Goal: Task Accomplishment & Management: Use online tool/utility

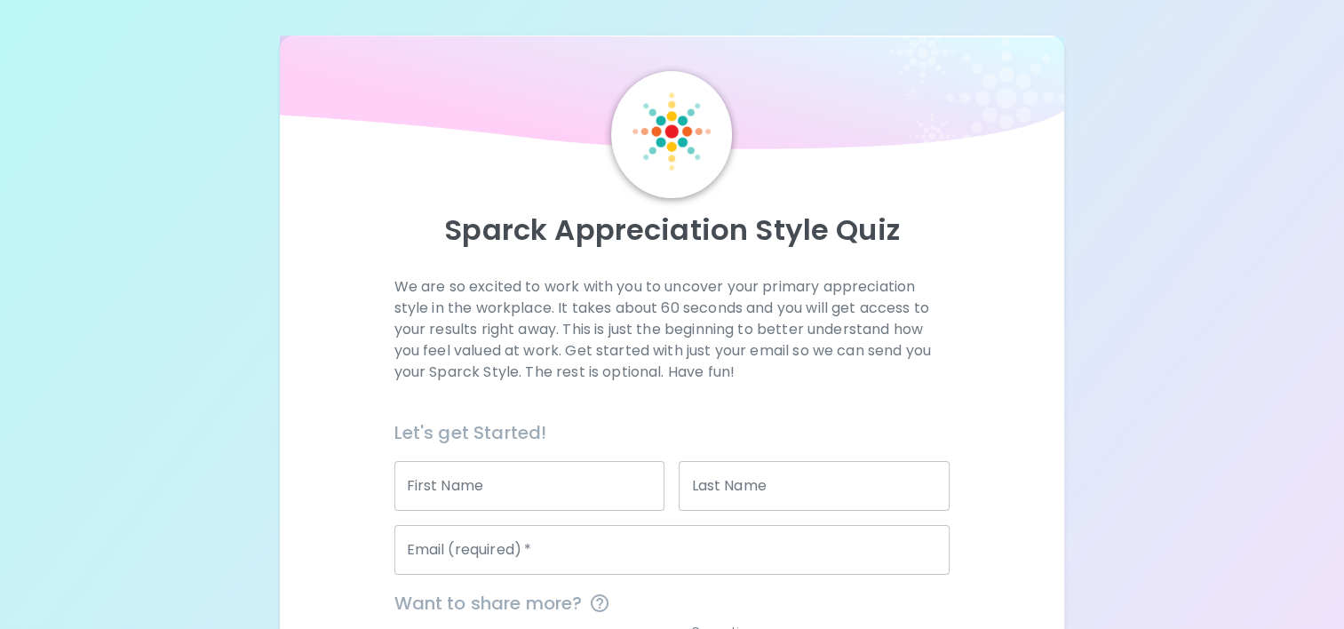
click at [554, 484] on input "First Name" at bounding box center [529, 486] width 271 height 50
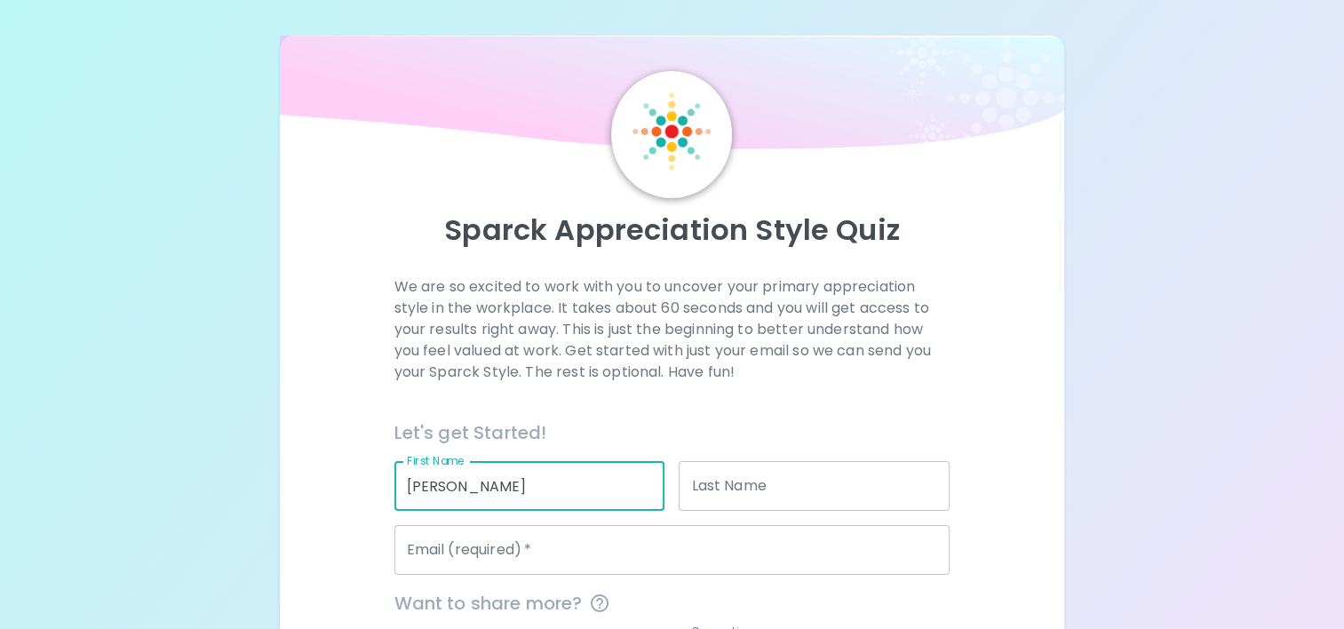
type input "[PERSON_NAME]"
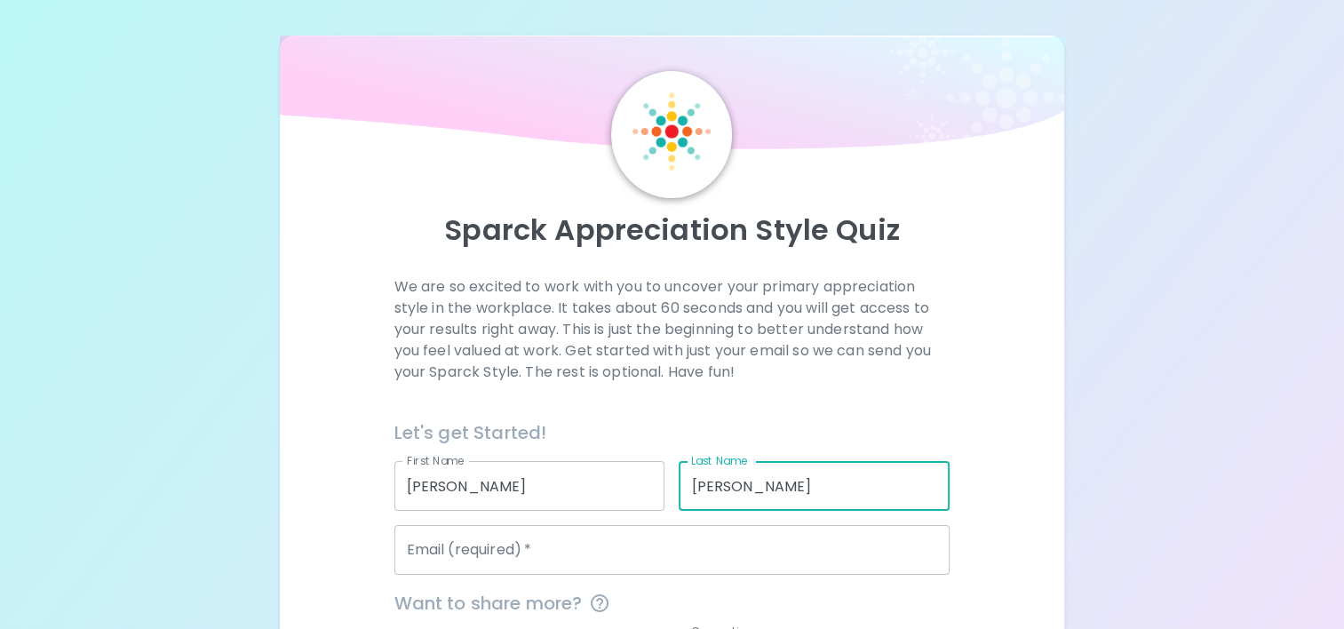
type input "[PERSON_NAME]"
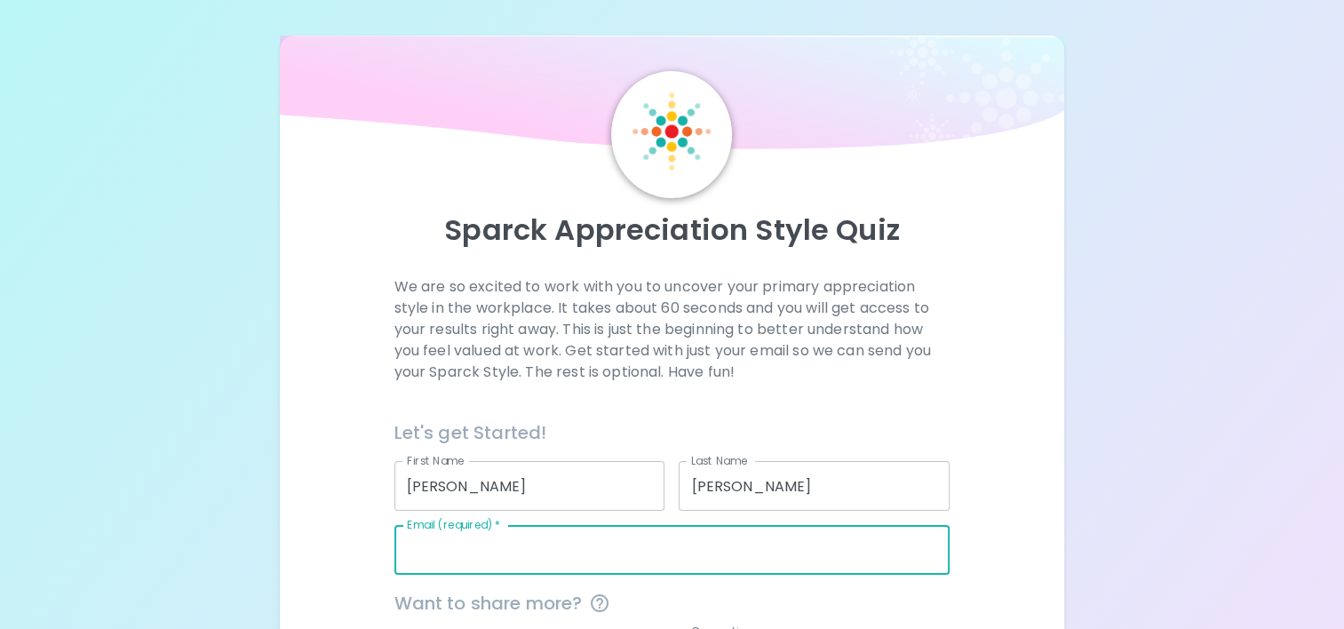
drag, startPoint x: 527, startPoint y: 565, endPoint x: 512, endPoint y: 563, distance: 15.2
click at [512, 563] on input "Email (required)   *" at bounding box center [672, 550] width 556 height 50
type input "[EMAIL_ADDRESS][DOMAIN_NAME]"
type input "[GEOGRAPHIC_DATA]-[PERSON_NAME][GEOGRAPHIC_DATA]"
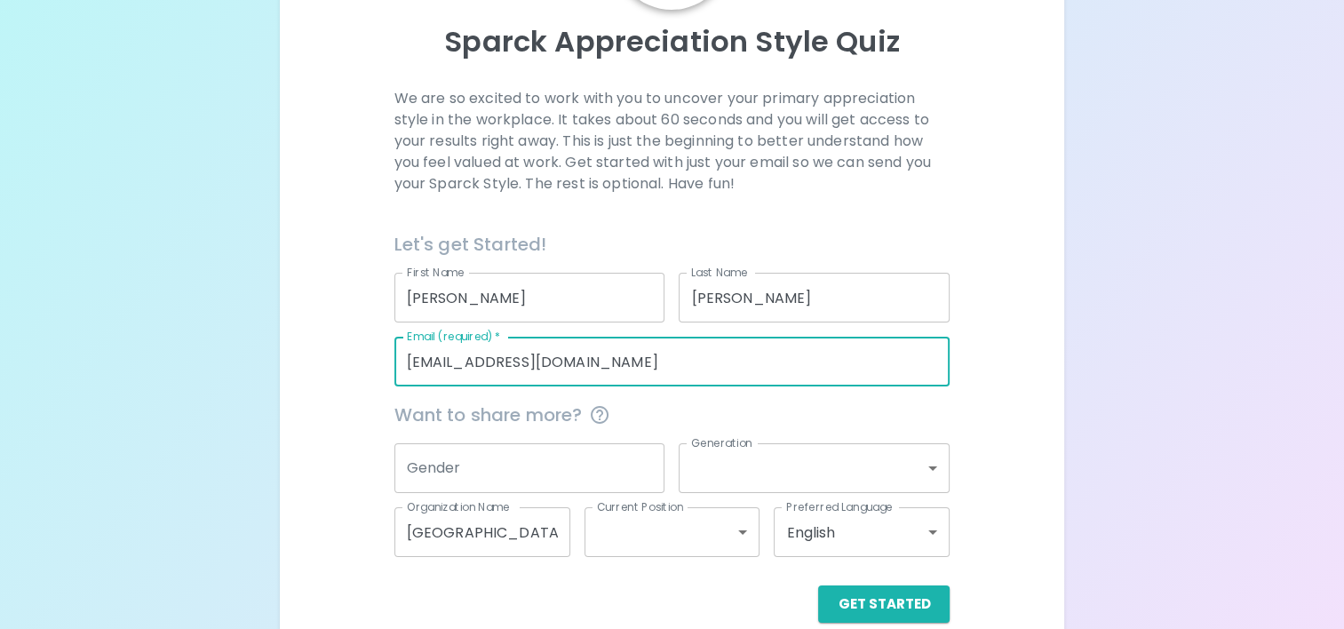
scroll to position [189, 0]
click at [1016, 445] on div "We are so excited to work with you to uncover your primary appreciation style i…" at bounding box center [672, 354] width 742 height 535
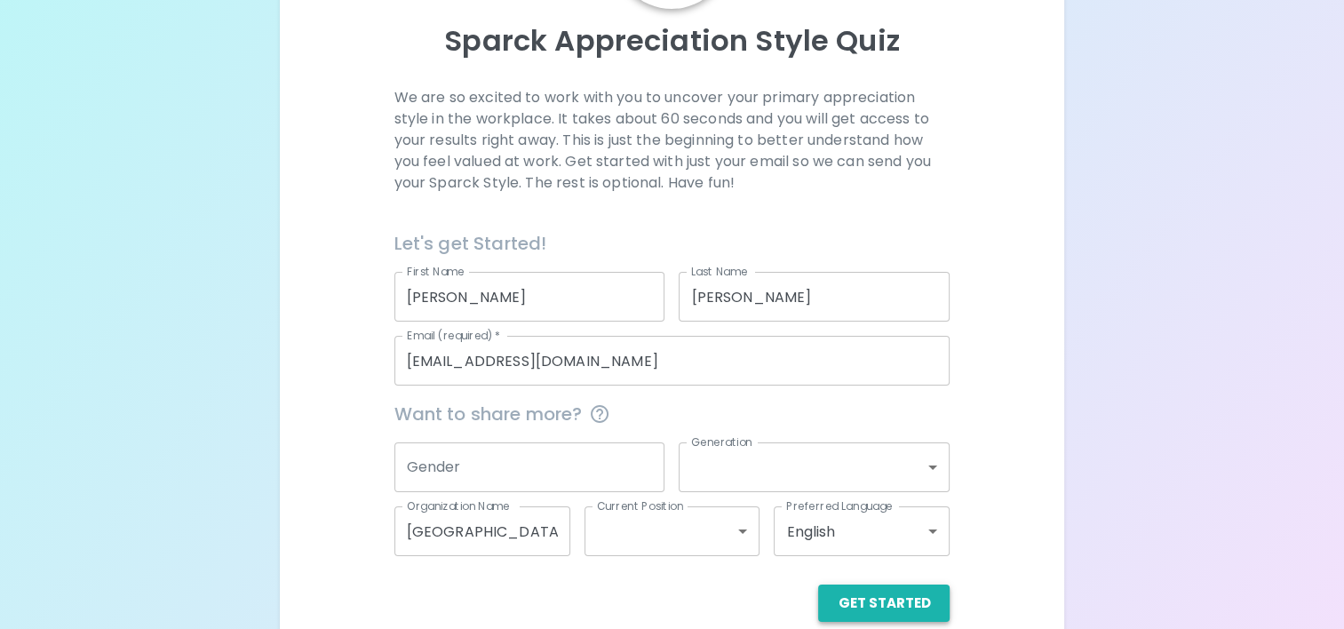
click at [902, 597] on button "Get Started" at bounding box center [883, 602] width 131 height 37
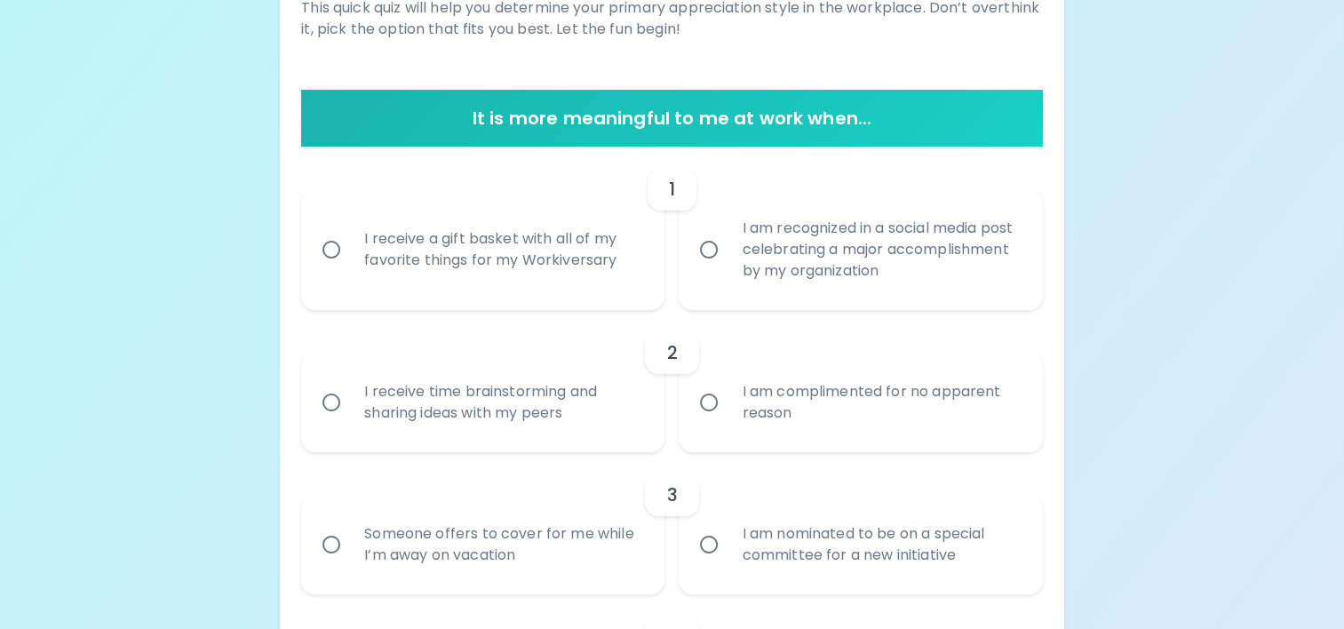
scroll to position [276, 0]
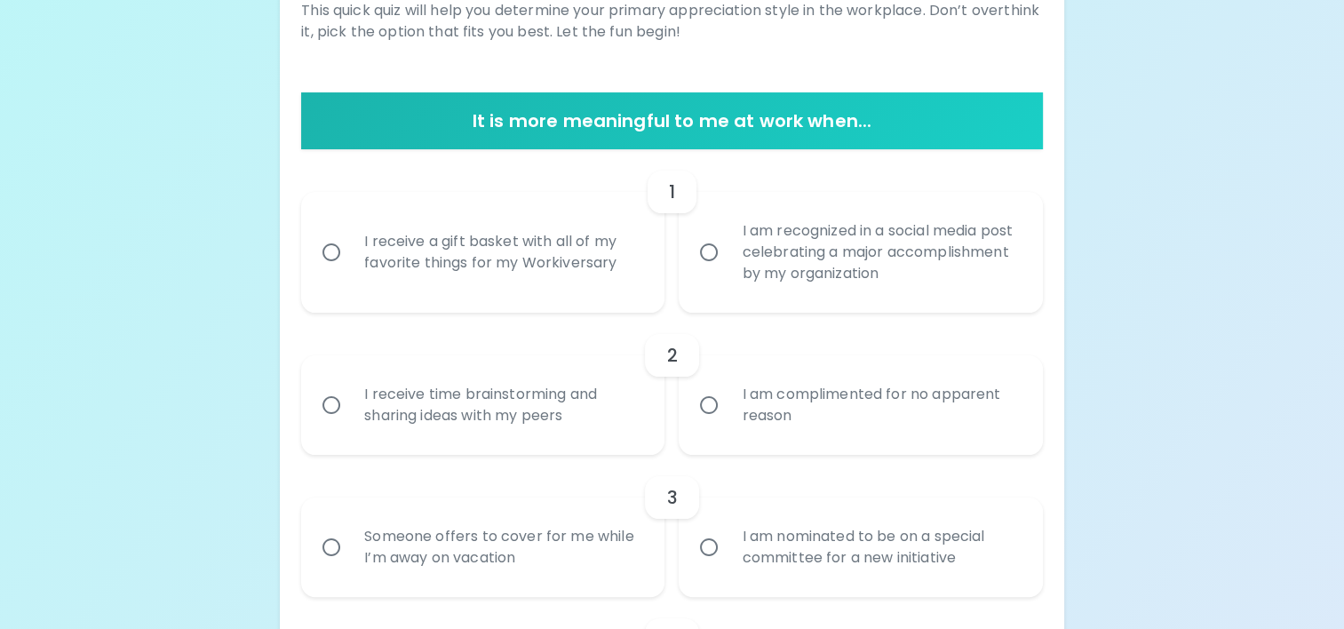
click at [330, 249] on input "I receive a gift basket with all of my favorite things for my Workiversary" at bounding box center [331, 252] width 37 height 37
radio input "true"
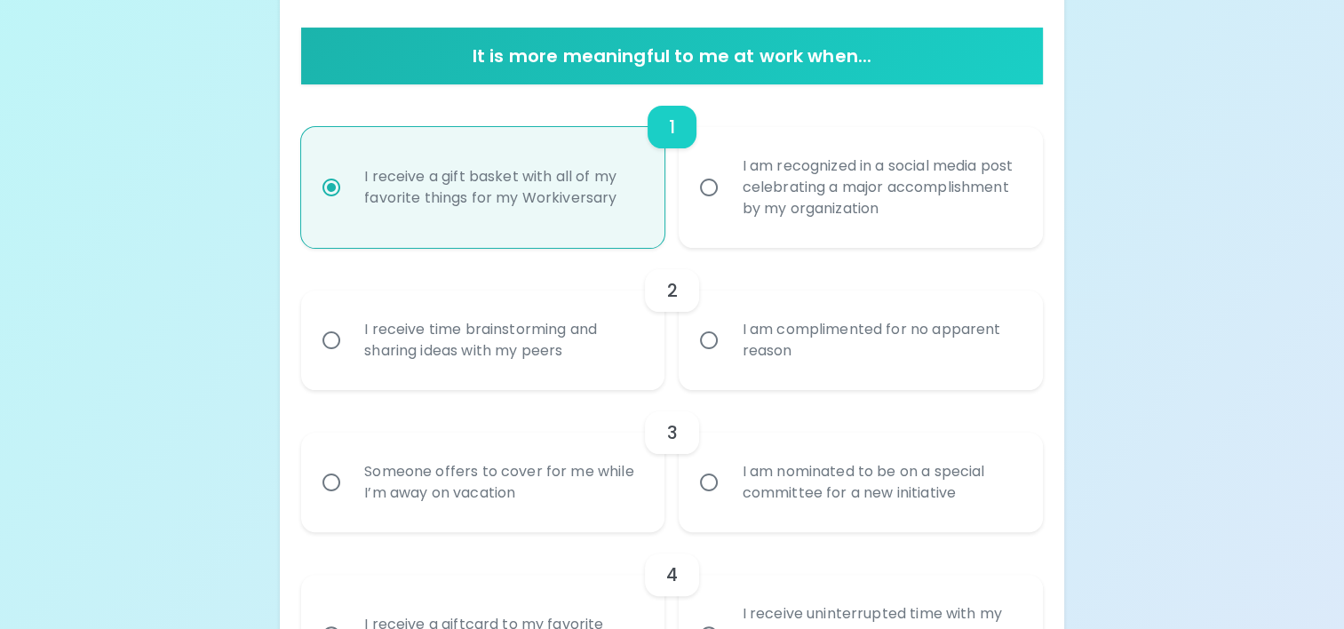
scroll to position [418, 0]
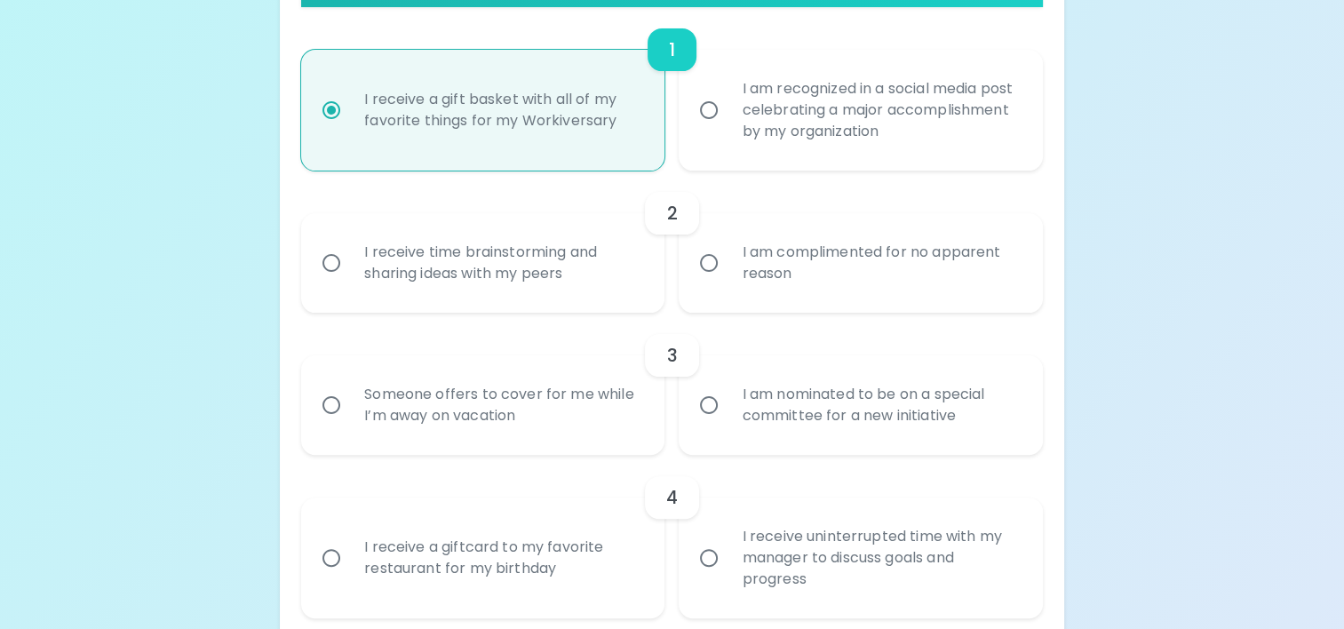
click at [711, 266] on input "I am complimented for no apparent reason" at bounding box center [708, 262] width 37 height 37
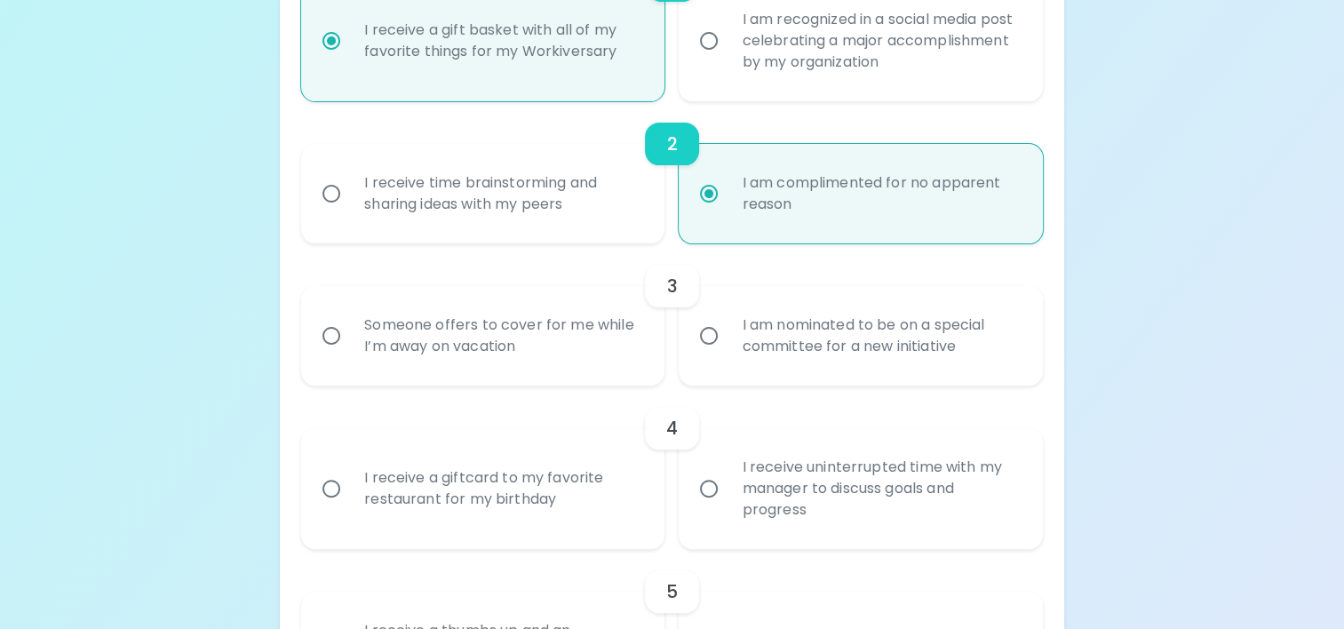
scroll to position [560, 0]
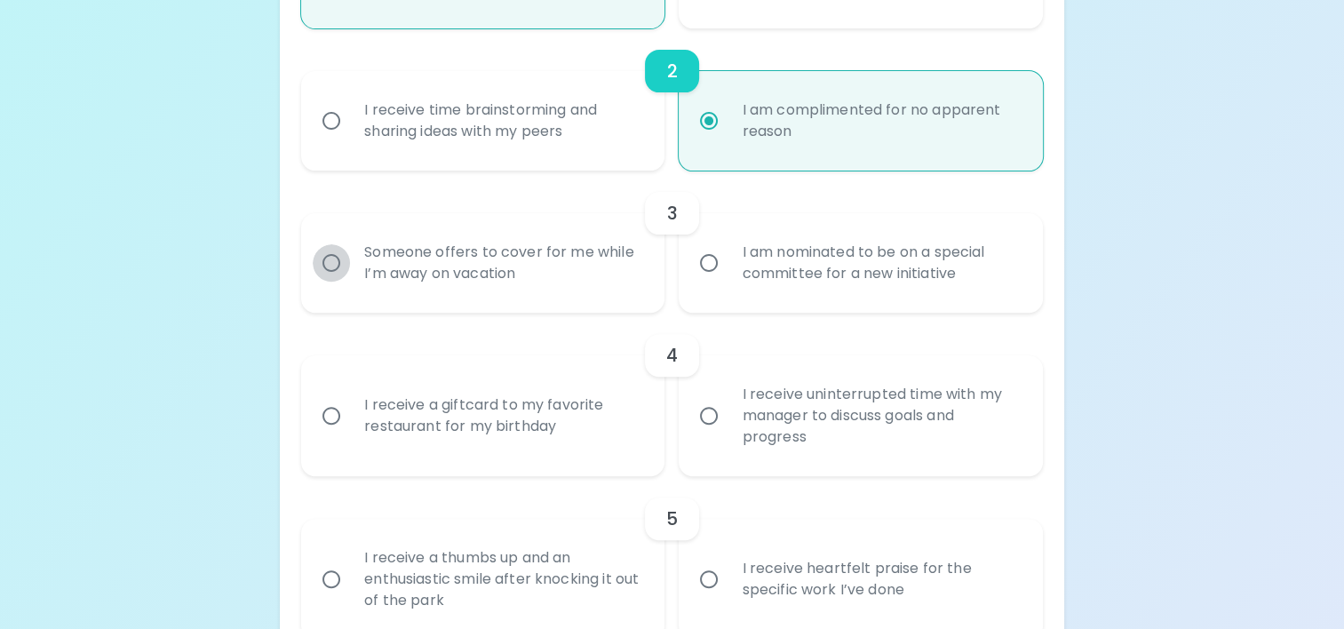
radio input "true"
click at [332, 266] on input "Someone offers to cover for me while I’m away on vacation" at bounding box center [331, 262] width 37 height 37
radio input "false"
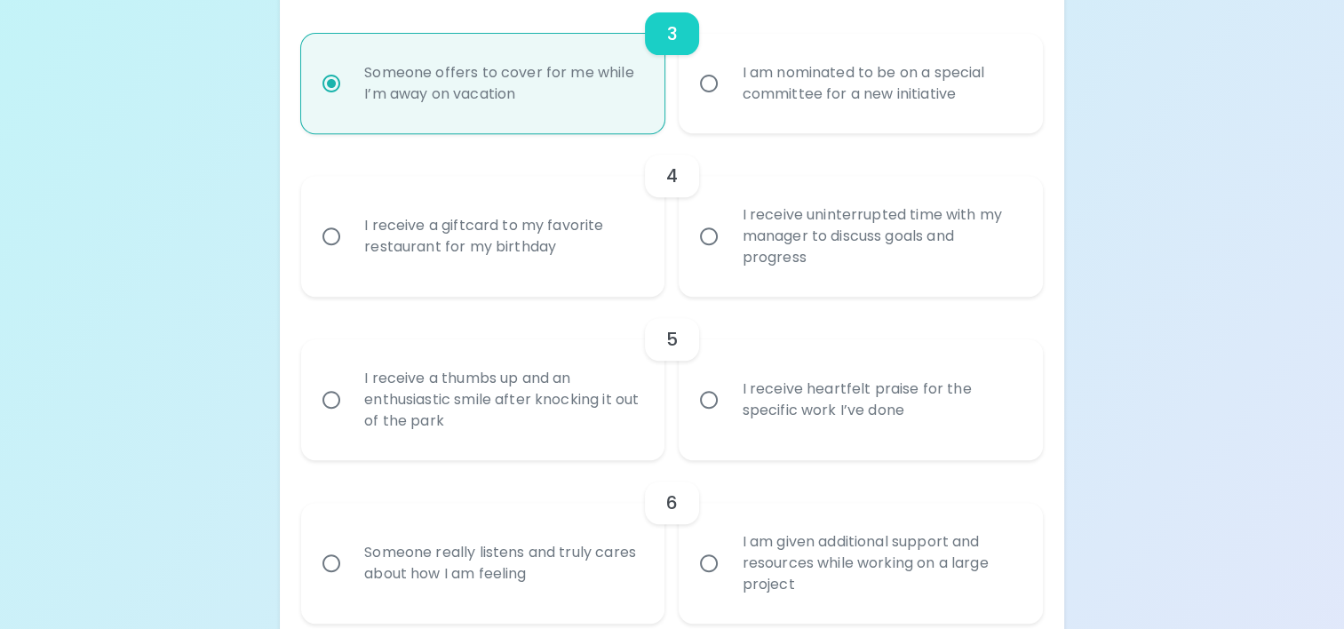
scroll to position [747, 0]
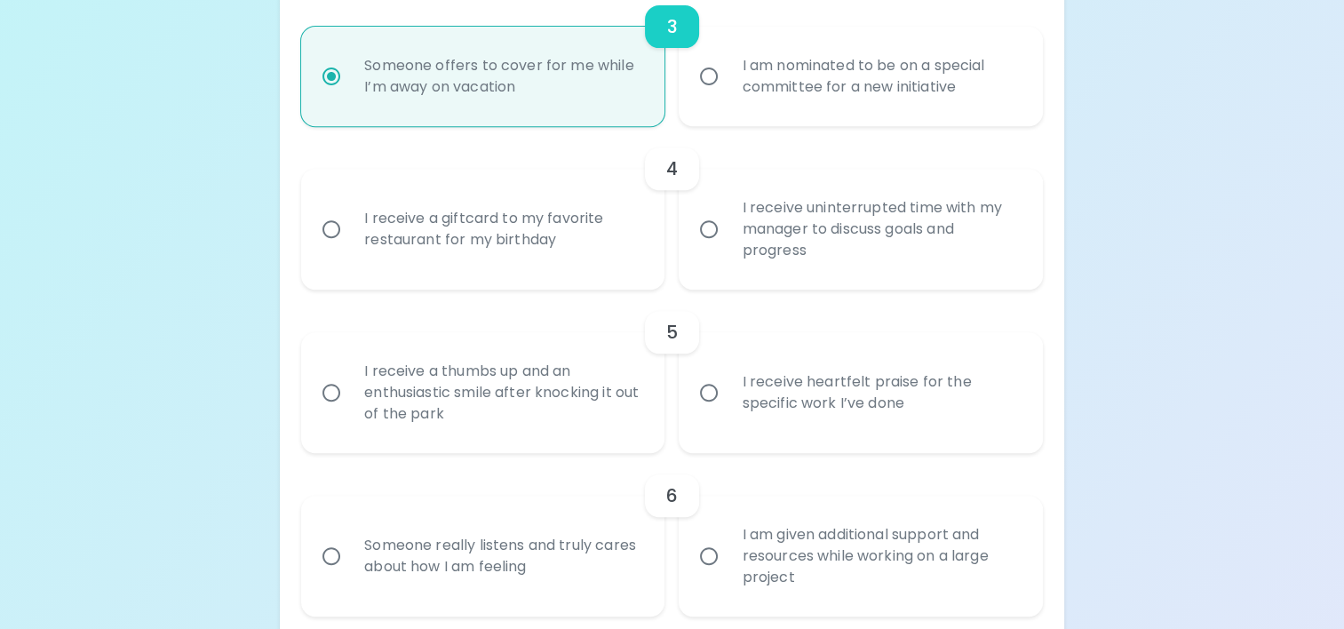
radio input "true"
click at [712, 233] on input "I receive uninterrupted time with my manager to discuss goals and progress" at bounding box center [708, 229] width 37 height 37
radio input "false"
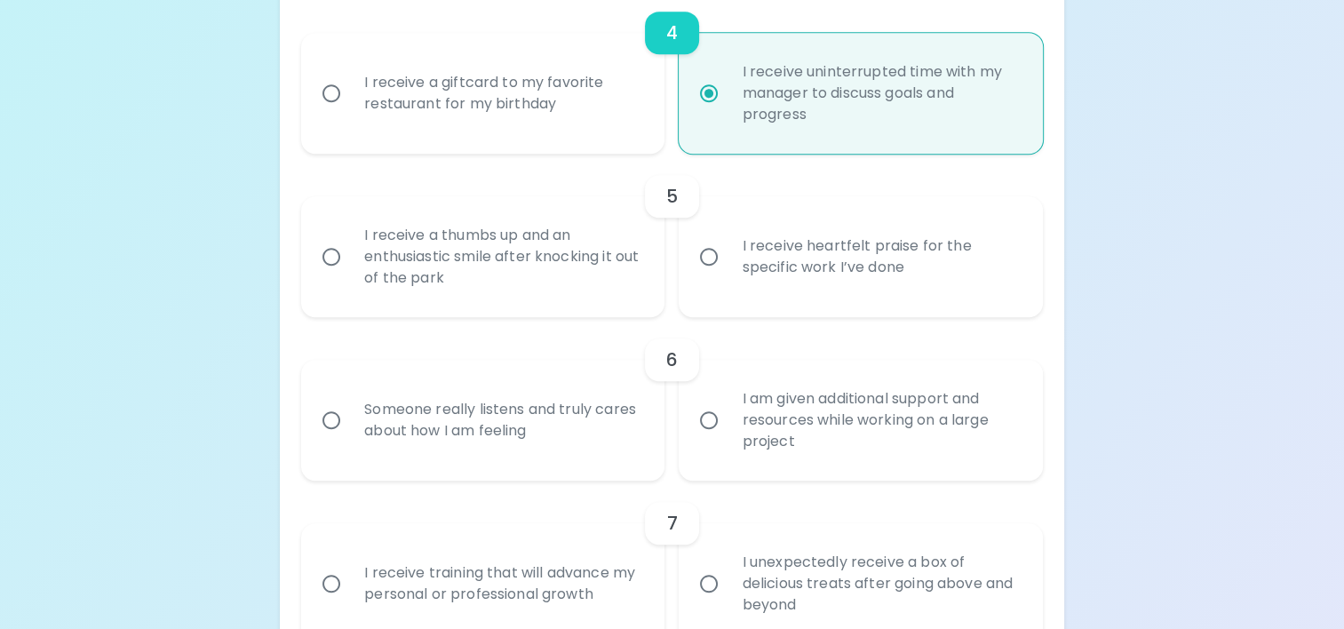
scroll to position [889, 0]
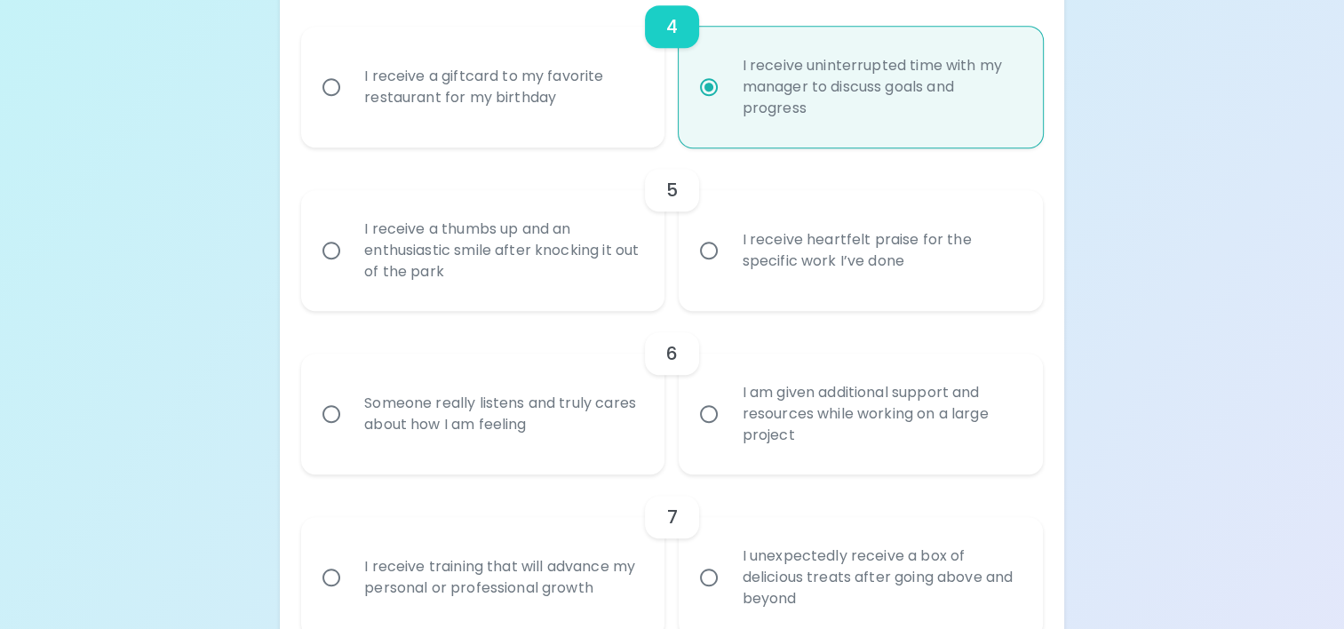
radio input "true"
click at [712, 251] on input "I receive heartfelt praise for the specific work I’ve done" at bounding box center [708, 250] width 37 height 37
radio input "false"
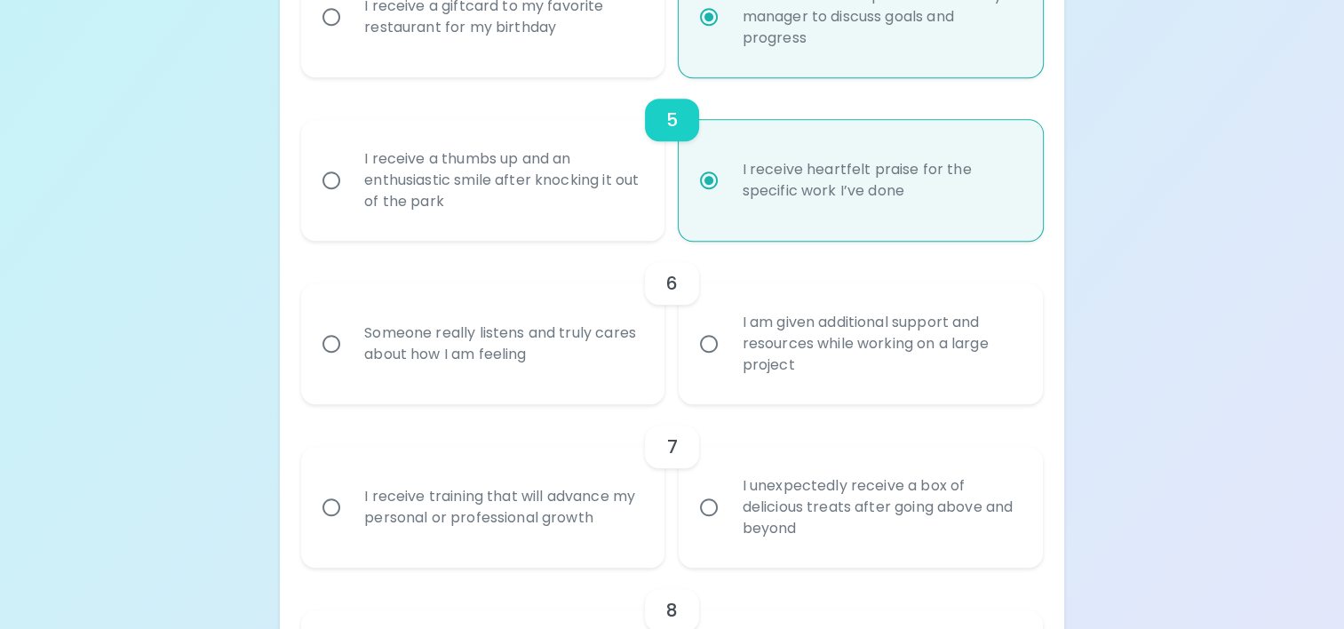
scroll to position [1031, 0]
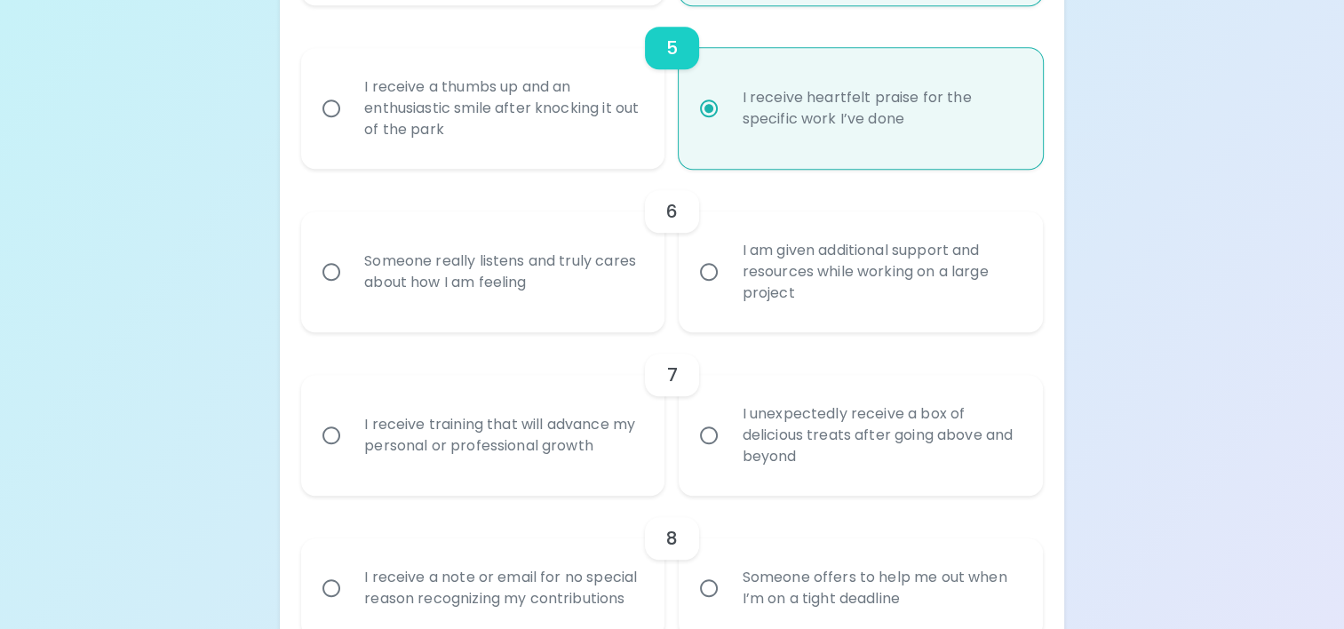
radio input "true"
click at [711, 270] on input "I am given additional support and resources while working on a large project" at bounding box center [708, 271] width 37 height 37
radio input "false"
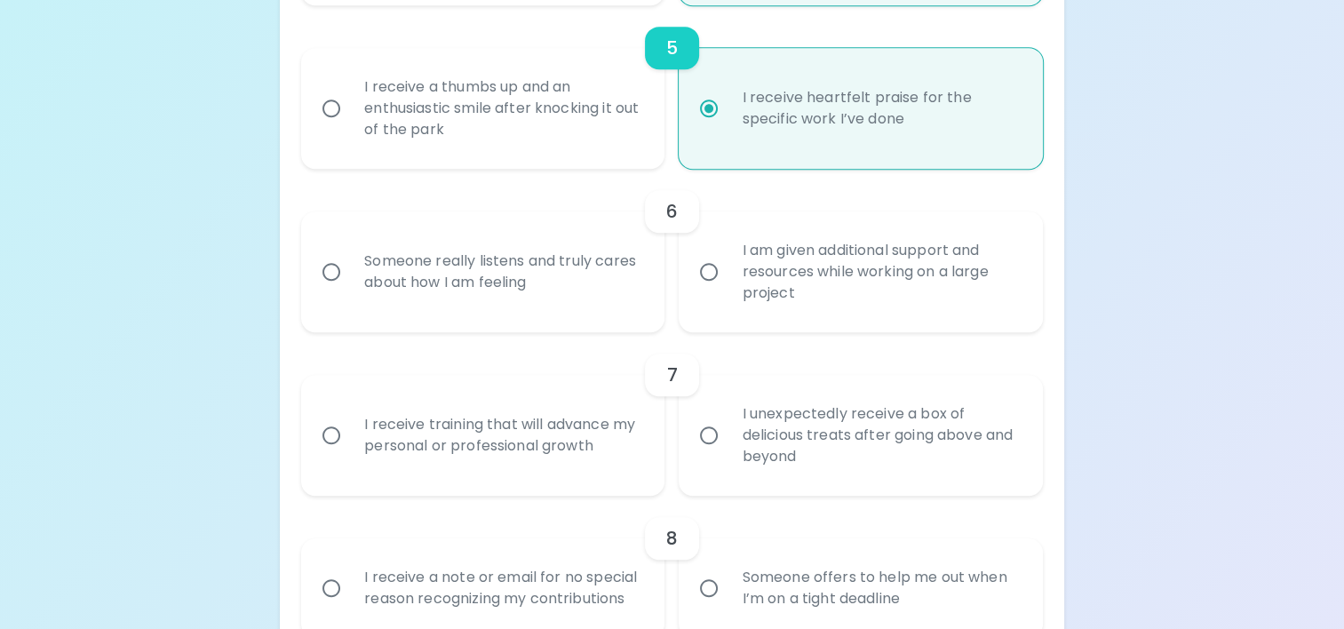
radio input "false"
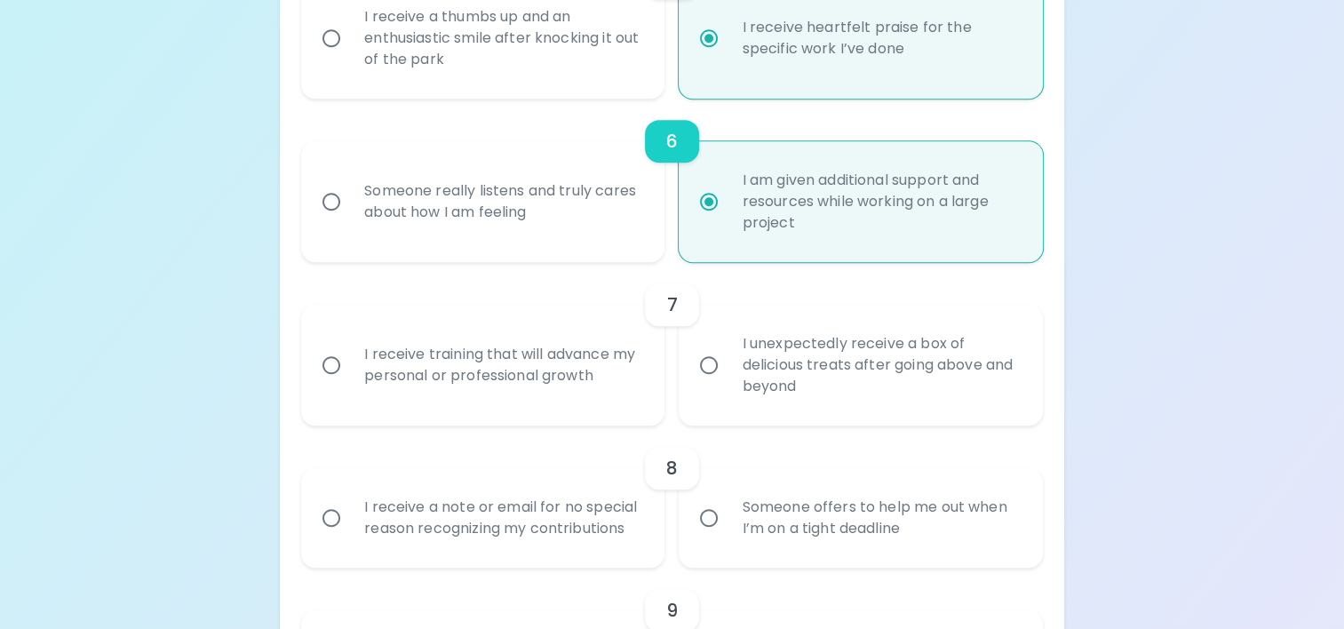
scroll to position [1173, 0]
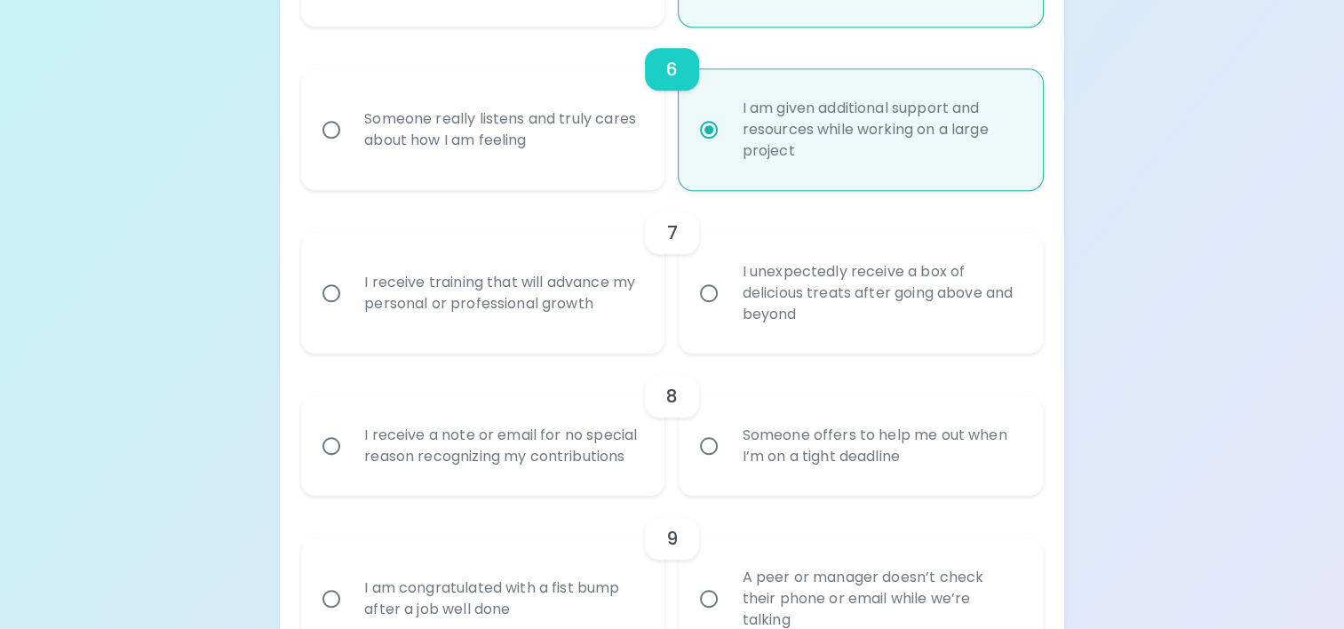
radio input "true"
click at [710, 291] on input "I unexpectedly receive a box of delicious treats after going above and beyond" at bounding box center [708, 292] width 37 height 37
radio input "false"
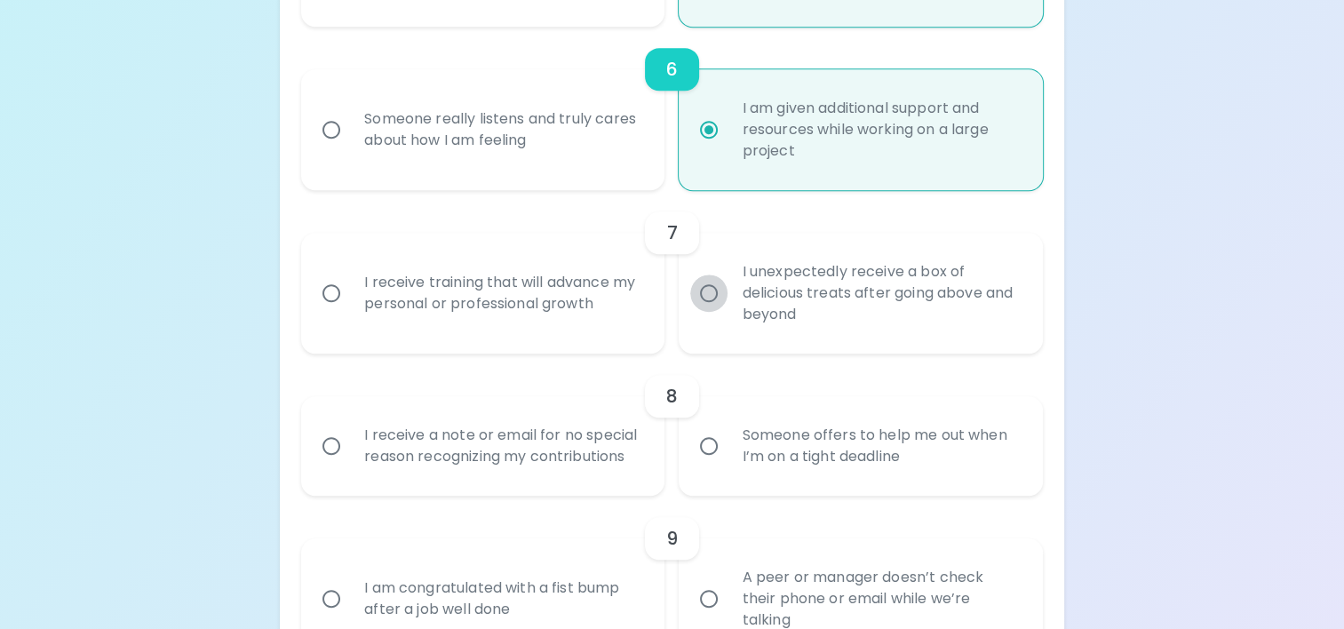
radio input "false"
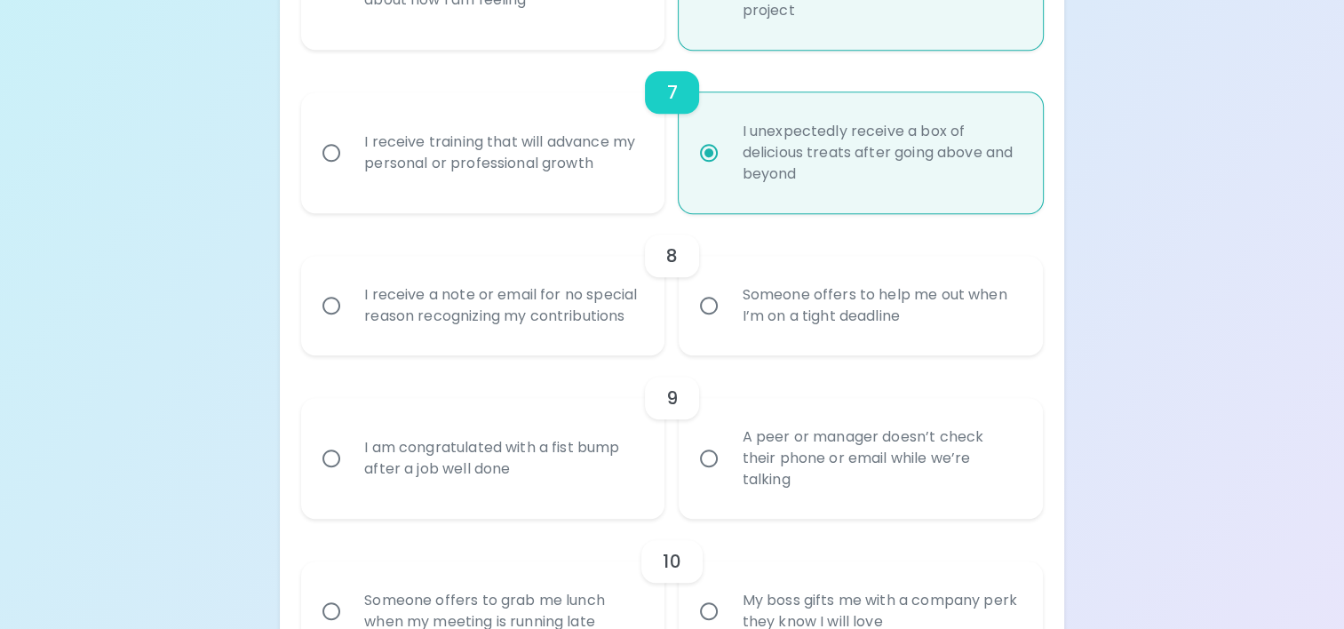
scroll to position [1315, 0]
radio input "true"
click at [709, 300] on input "Someone offers to help me out when I’m on a tight deadline" at bounding box center [708, 303] width 37 height 37
radio input "false"
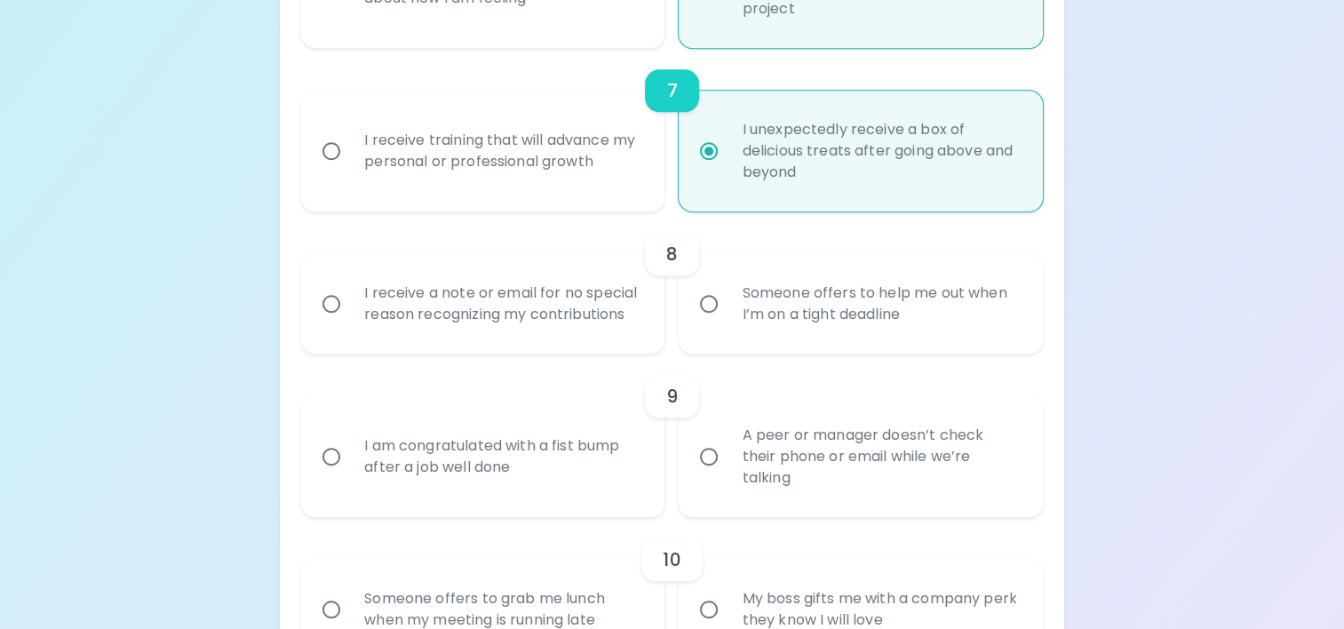
radio input "false"
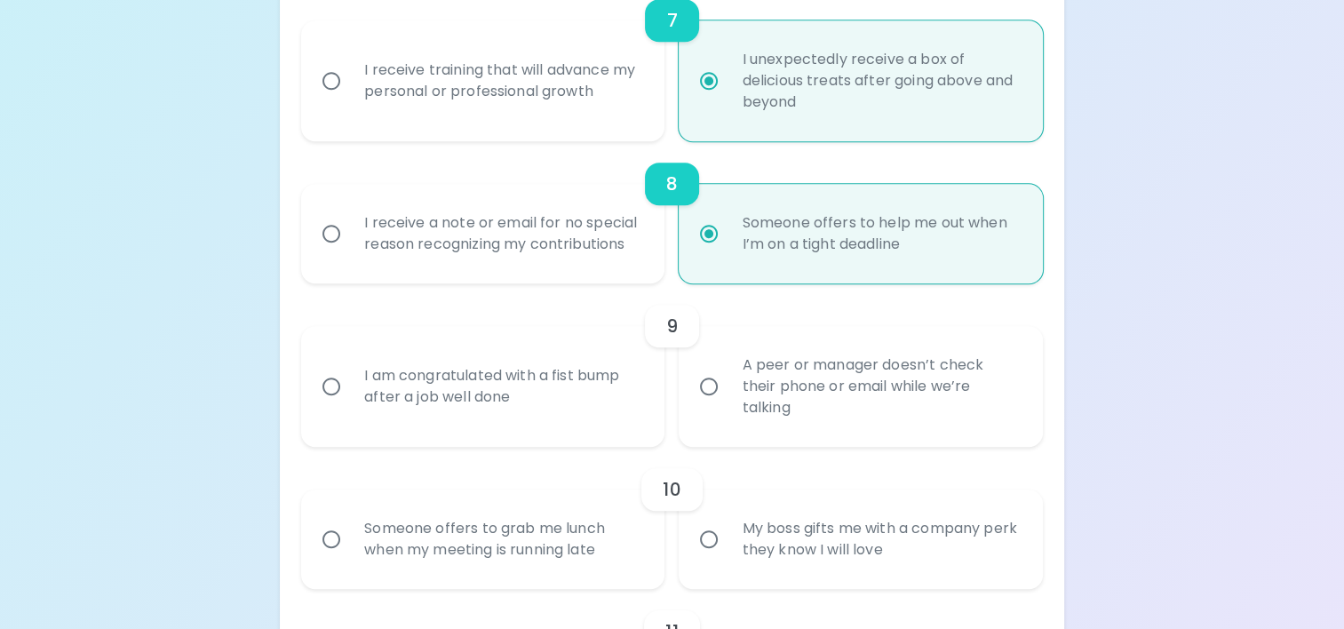
scroll to position [1458, 0]
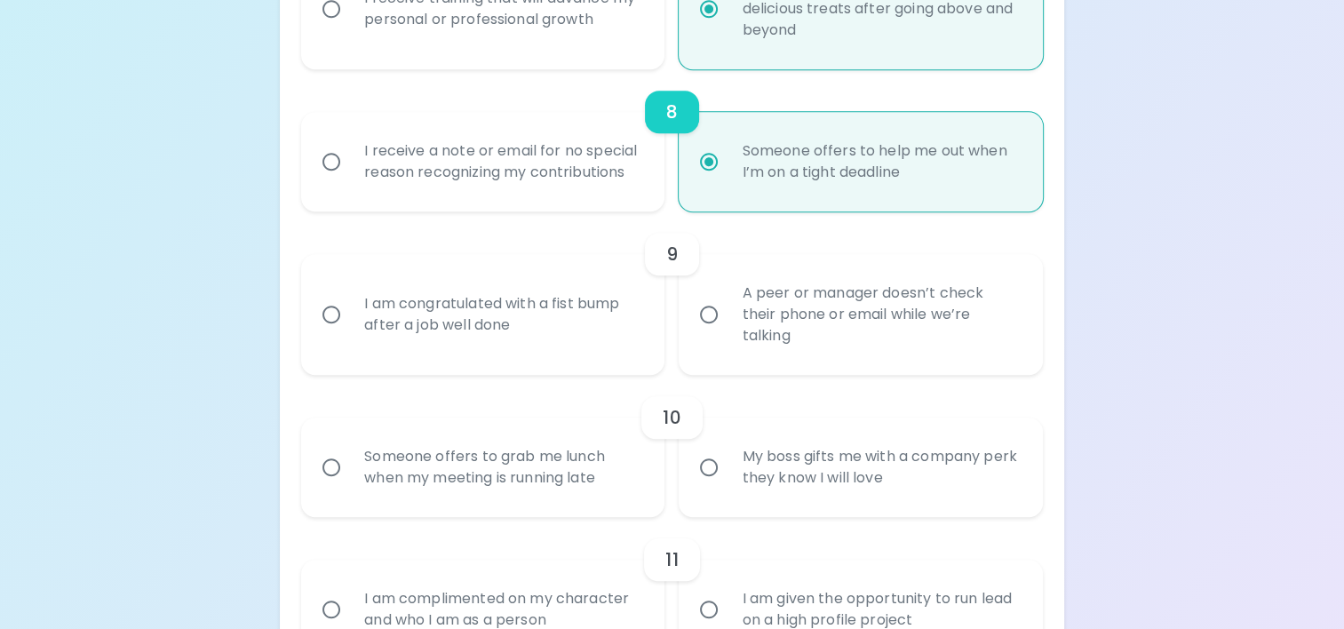
radio input "true"
click at [334, 315] on input "I am congratulated with a fist bump after a job well done" at bounding box center [331, 314] width 37 height 37
radio input "false"
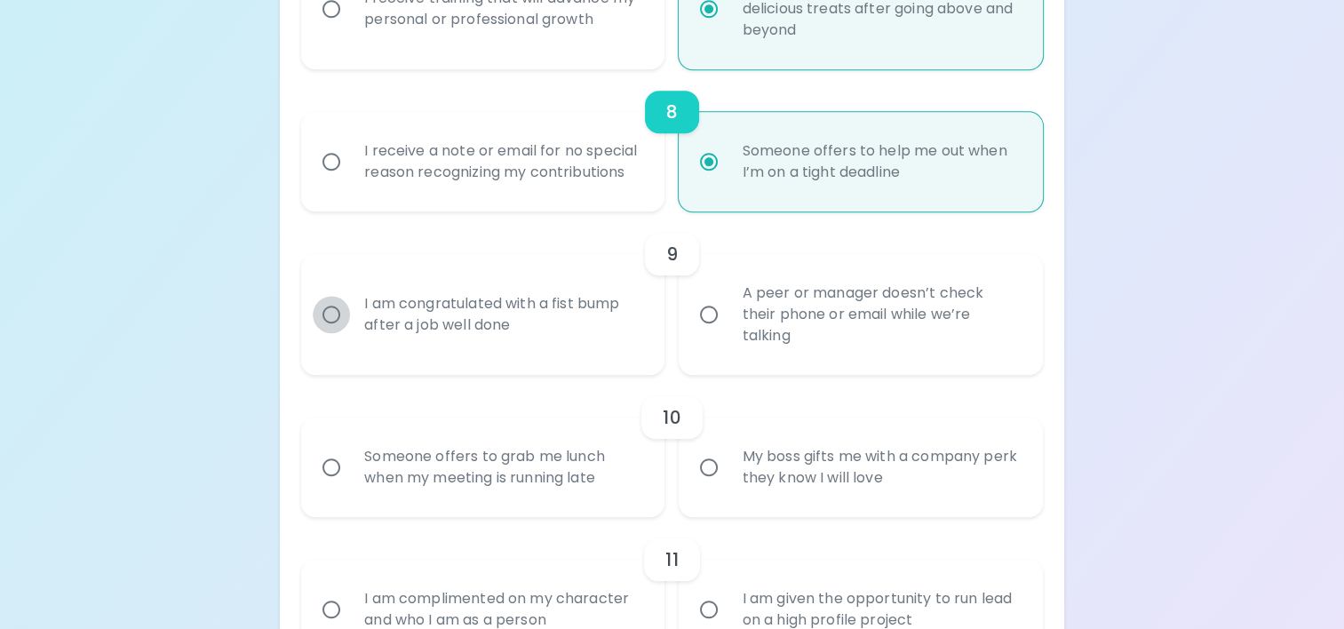
radio input "false"
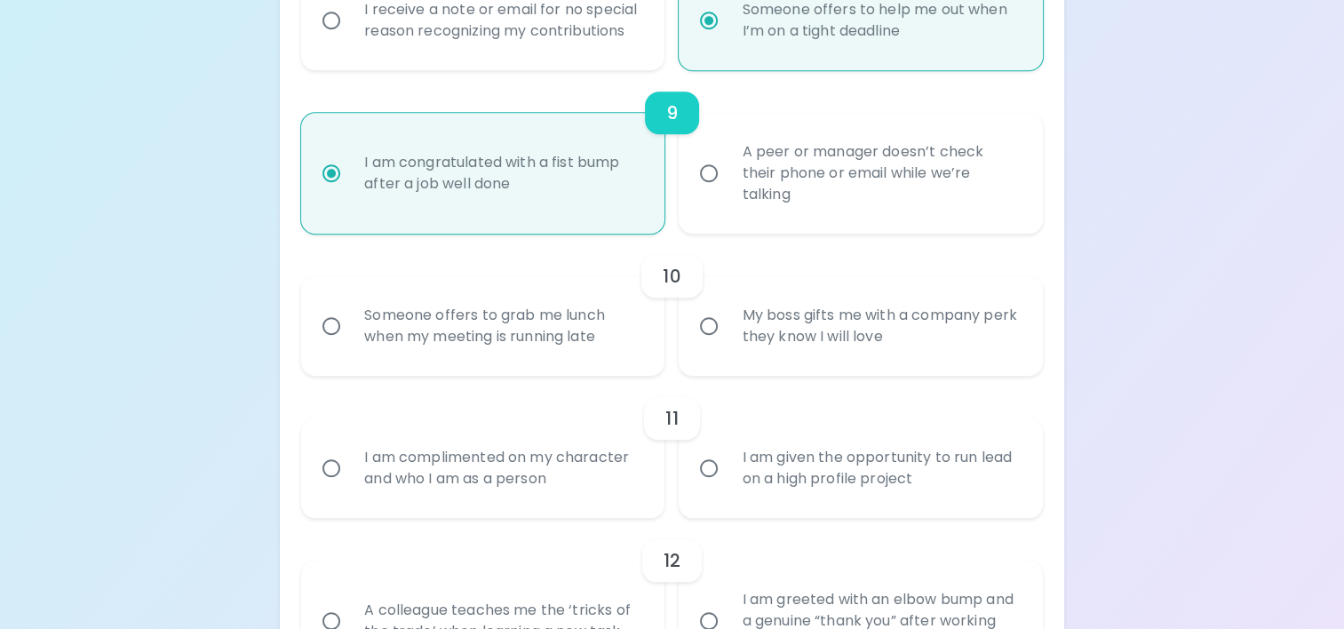
scroll to position [1600, 0]
radio input "true"
click at [329, 329] on input "Someone offers to grab me lunch when my meeting is running late" at bounding box center [331, 324] width 37 height 37
radio input "false"
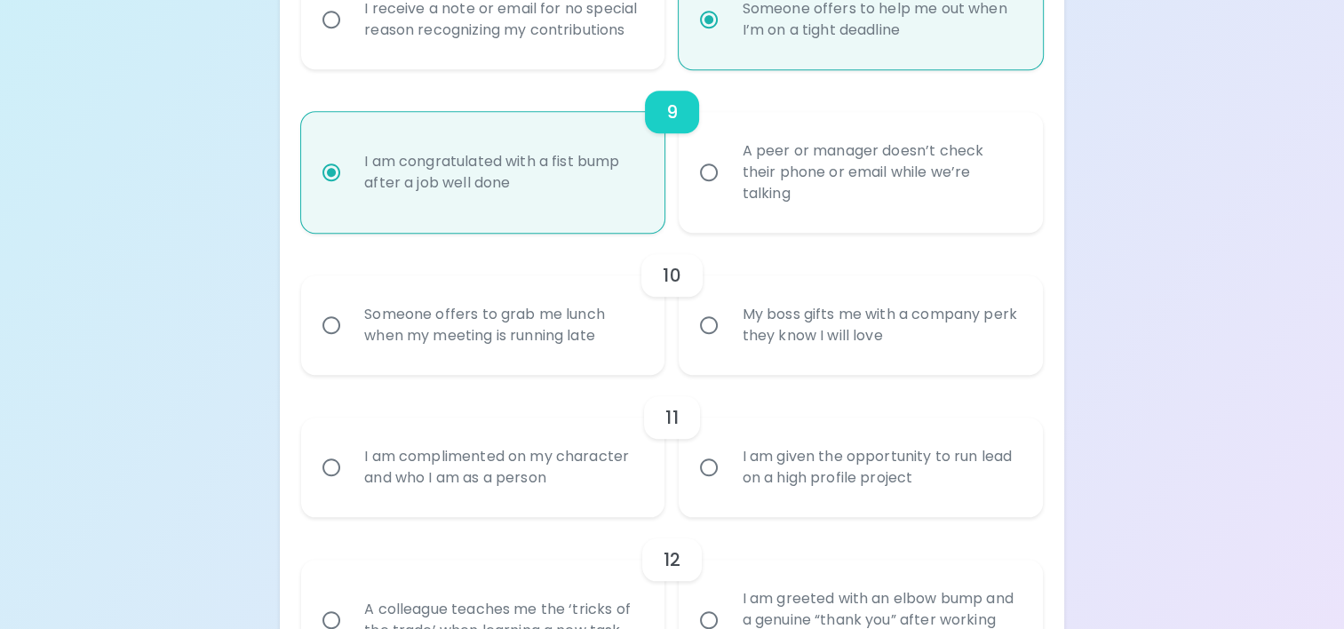
radio input "false"
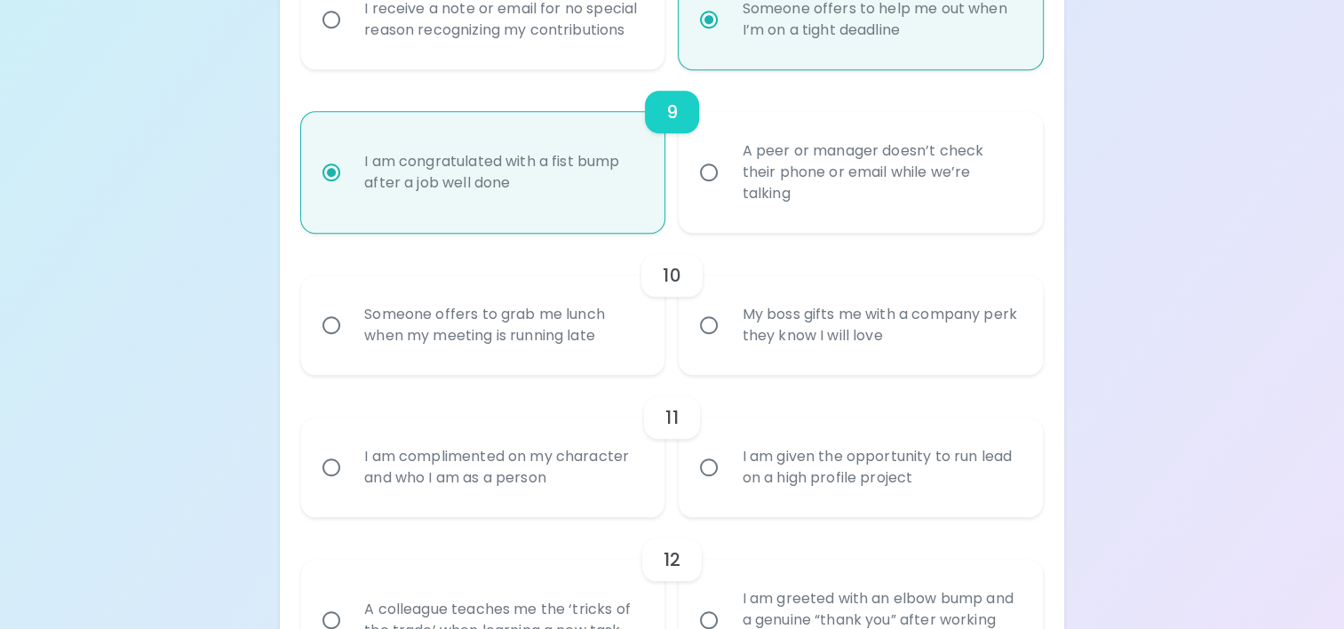
radio input "false"
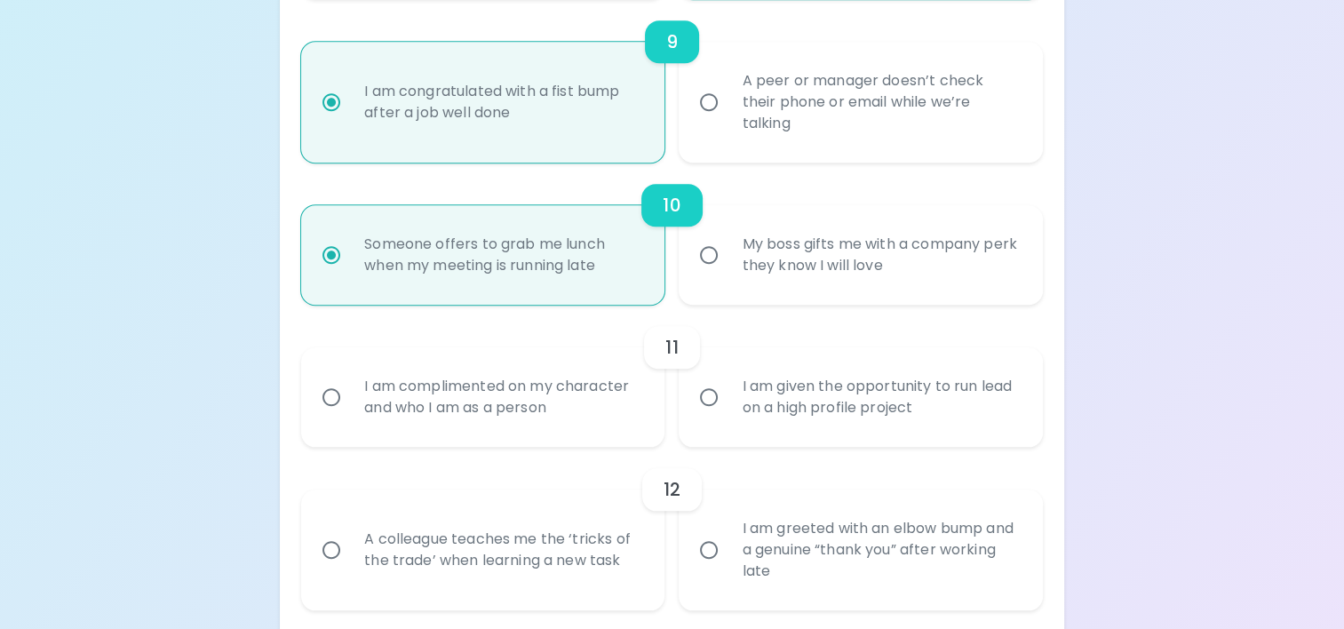
scroll to position [1742, 0]
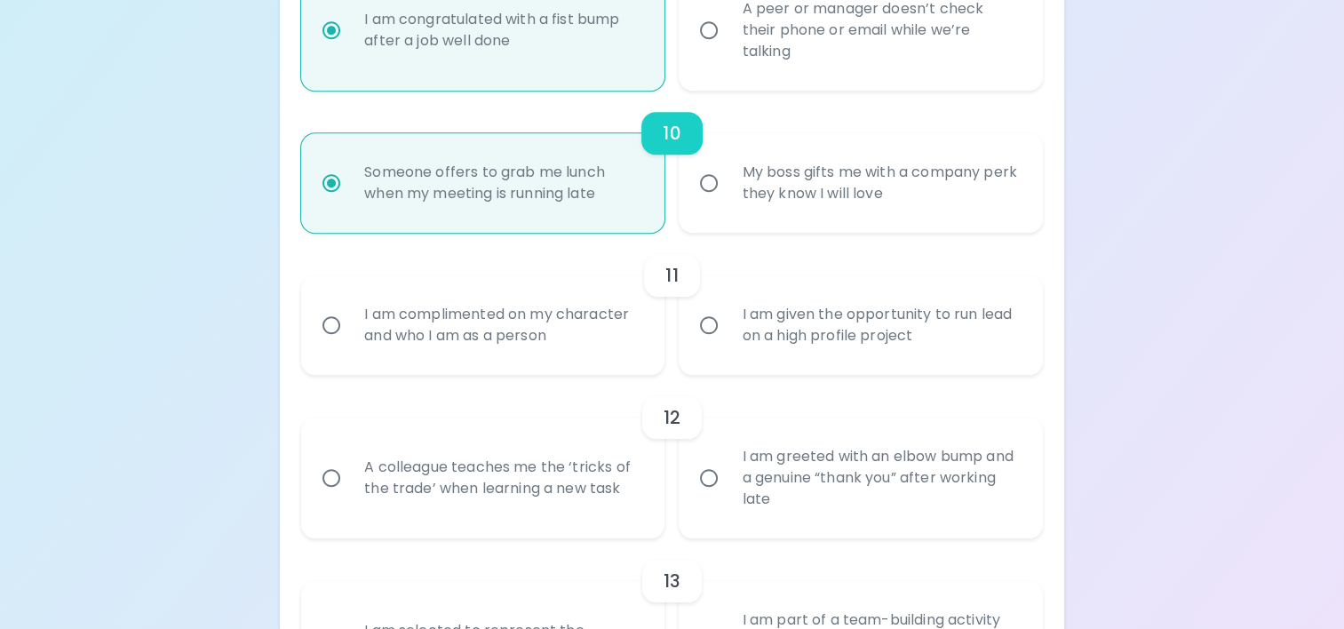
radio input "true"
click at [332, 325] on input "I am complimented on my character and who I am as a person" at bounding box center [331, 324] width 37 height 37
radio input "false"
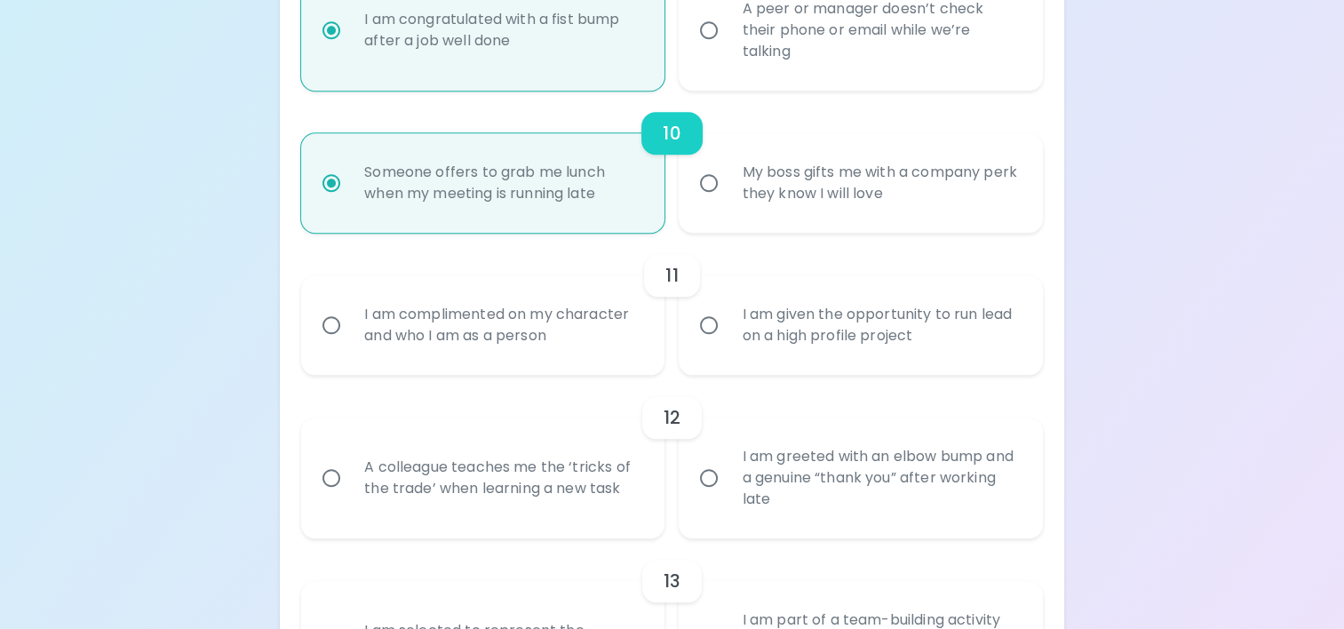
radio input "false"
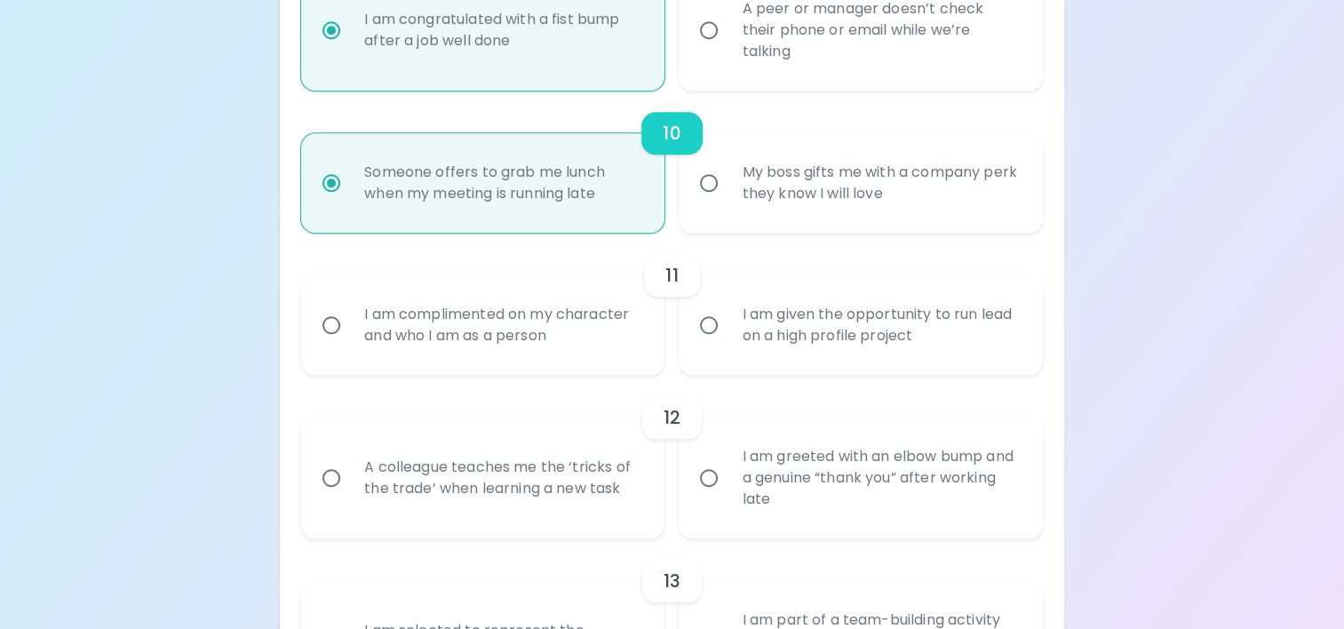
radio input "false"
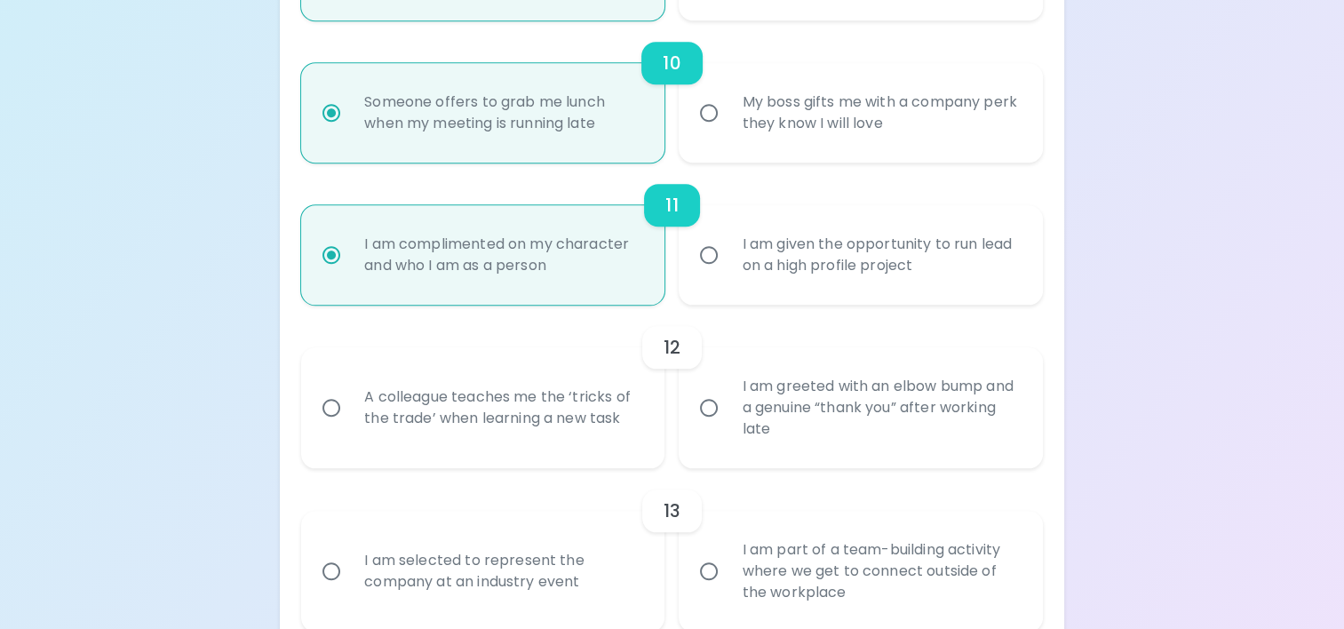
scroll to position [1884, 0]
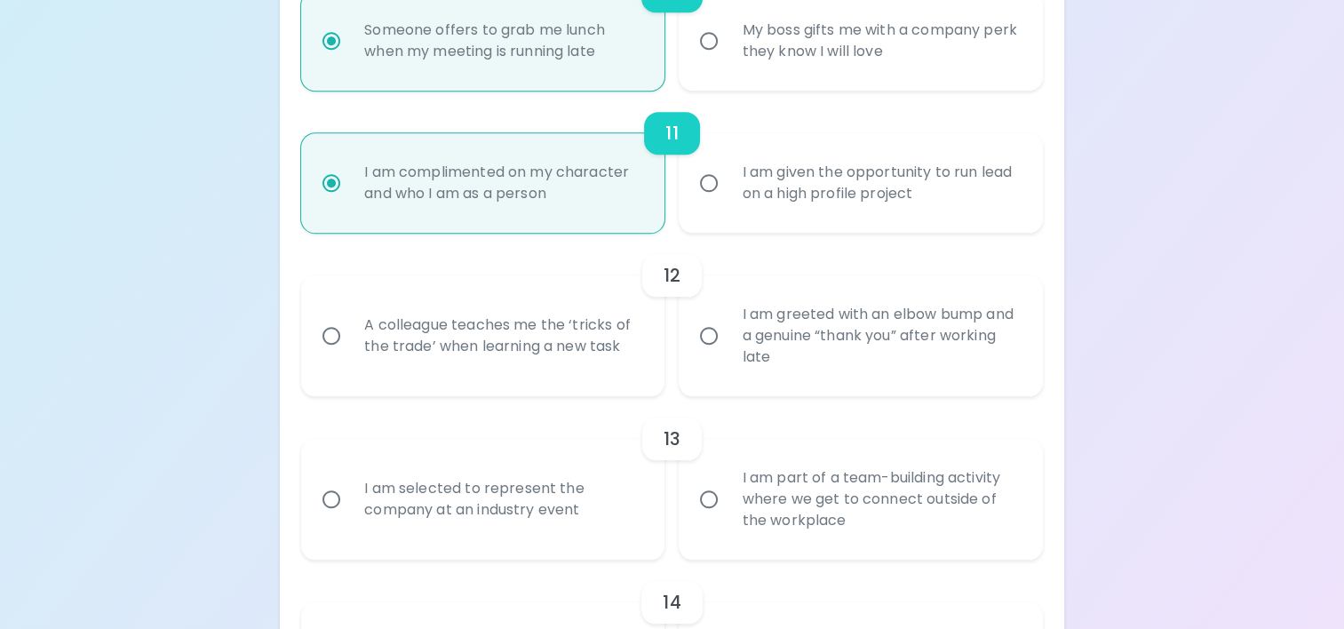
radio input "true"
click at [331, 336] on input "A colleague teaches me the ‘tricks of the trade’ when learning a new task" at bounding box center [331, 335] width 37 height 37
radio input "false"
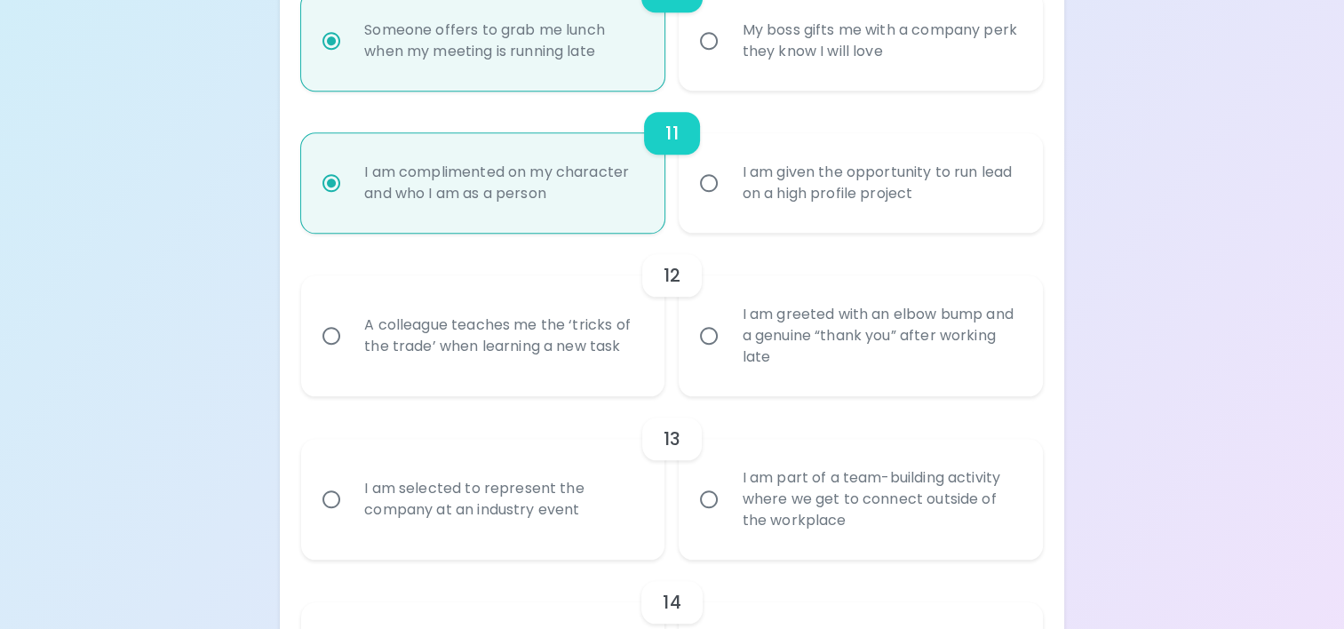
radio input "false"
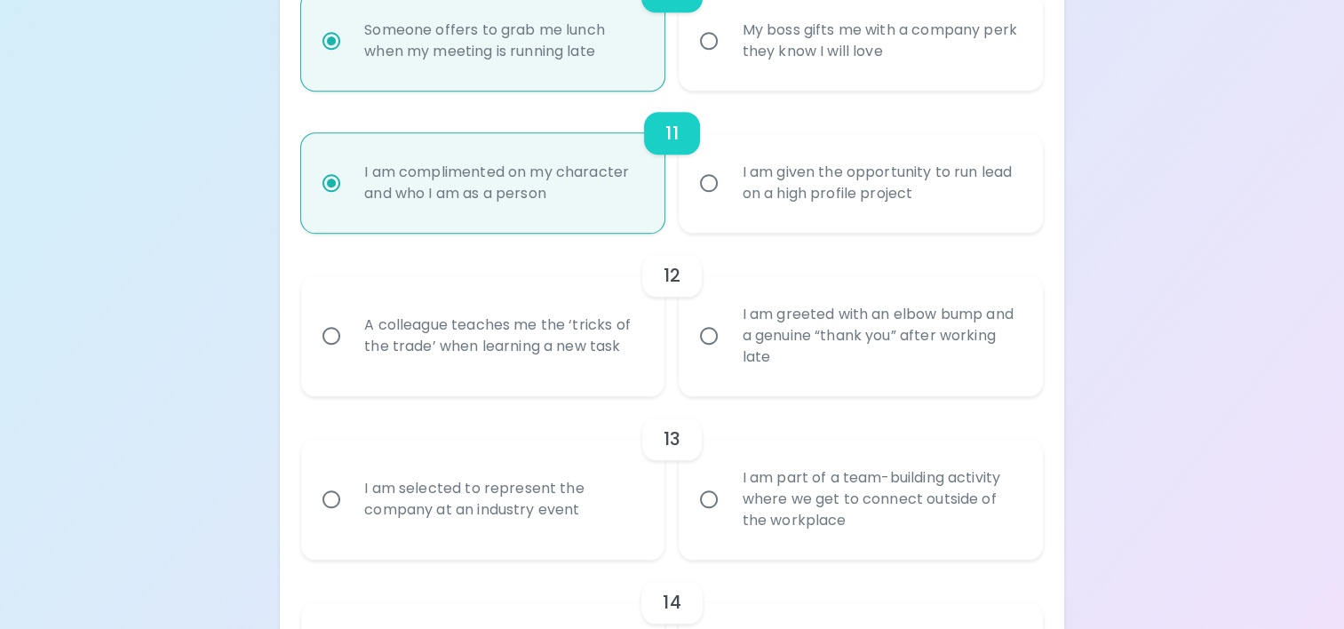
radio input "false"
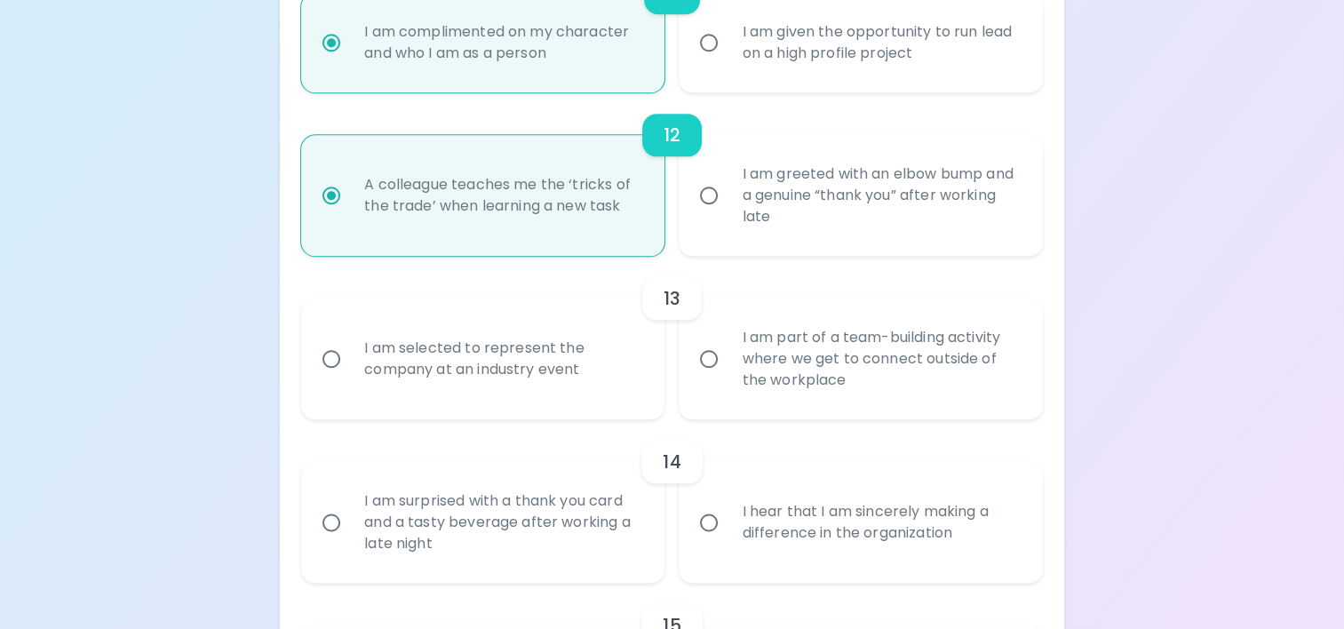
scroll to position [2026, 0]
radio input "true"
click at [712, 356] on input "I am part of a team-building activity where we get to connect outside of the wo…" at bounding box center [708, 356] width 37 height 37
radio input "false"
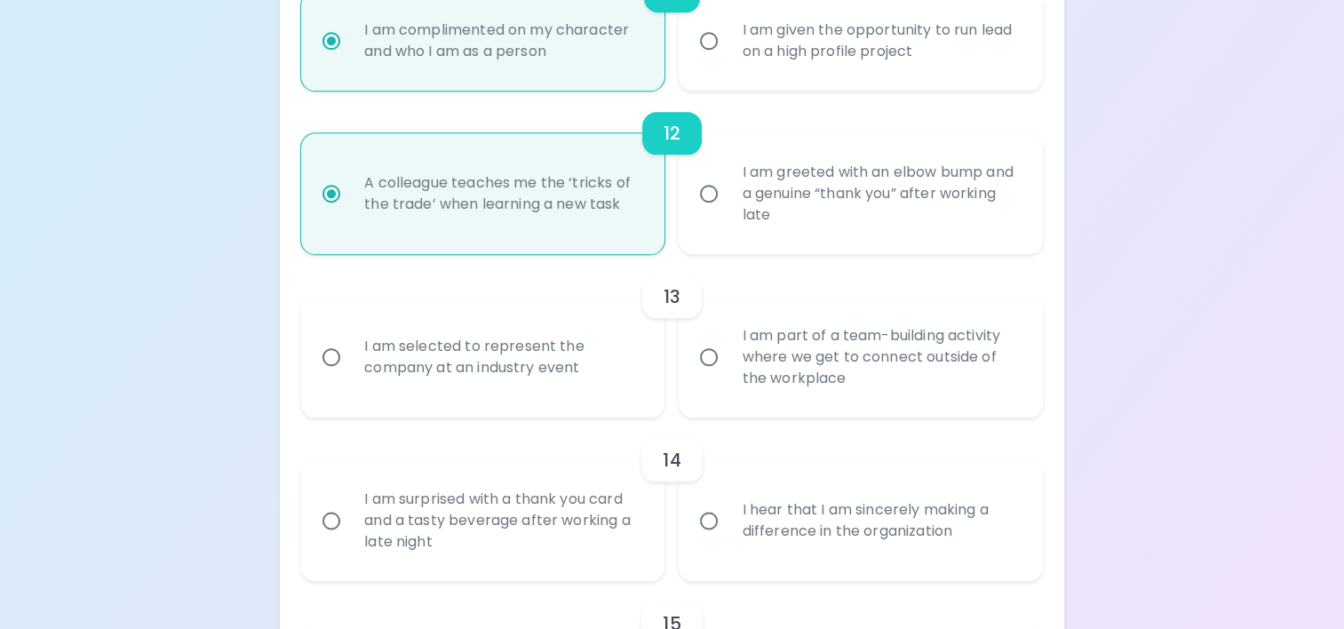
radio input "false"
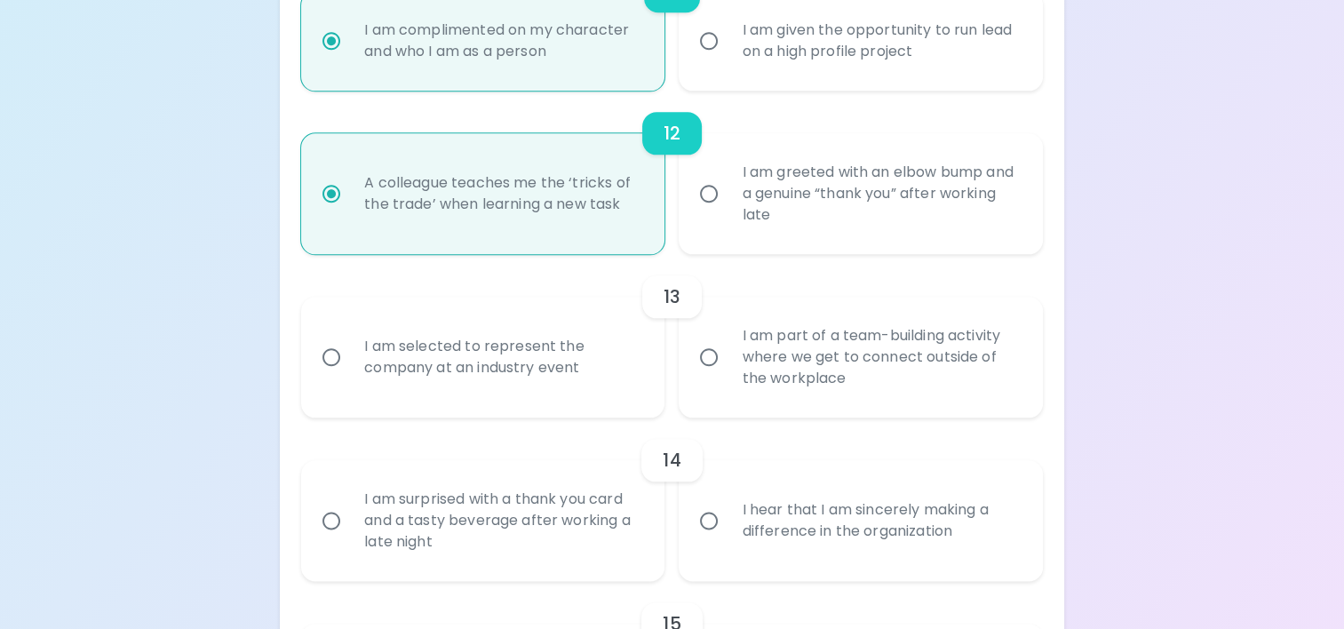
radio input "false"
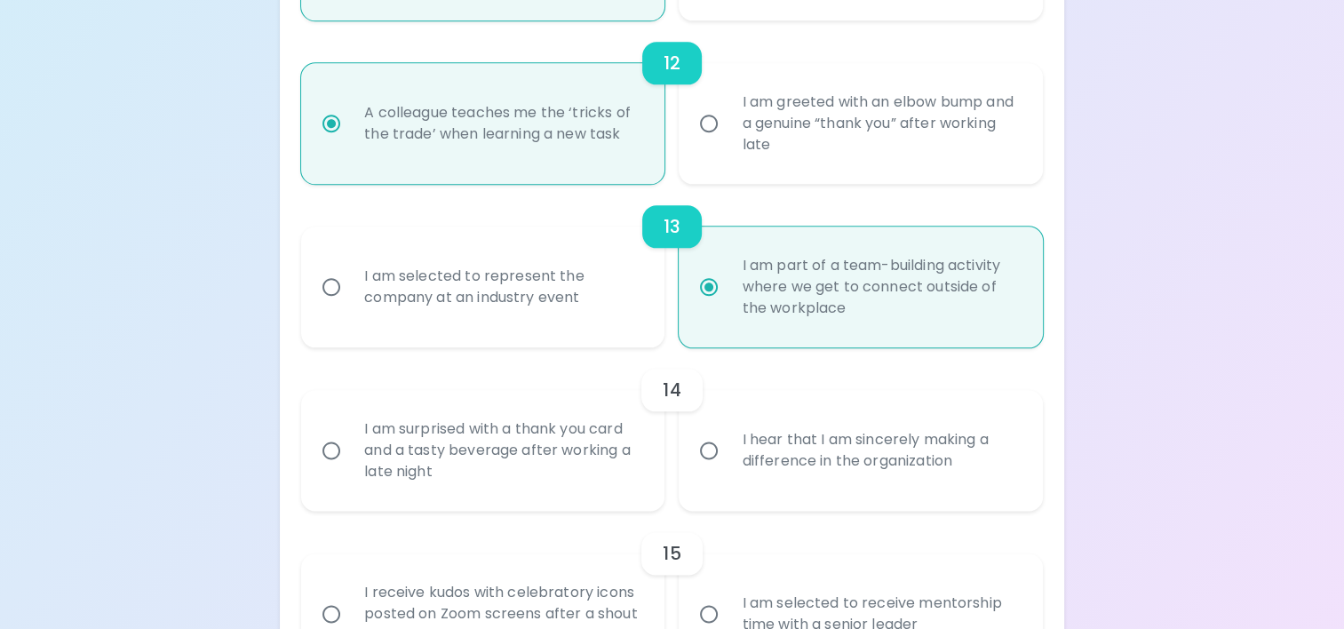
scroll to position [2168, 0]
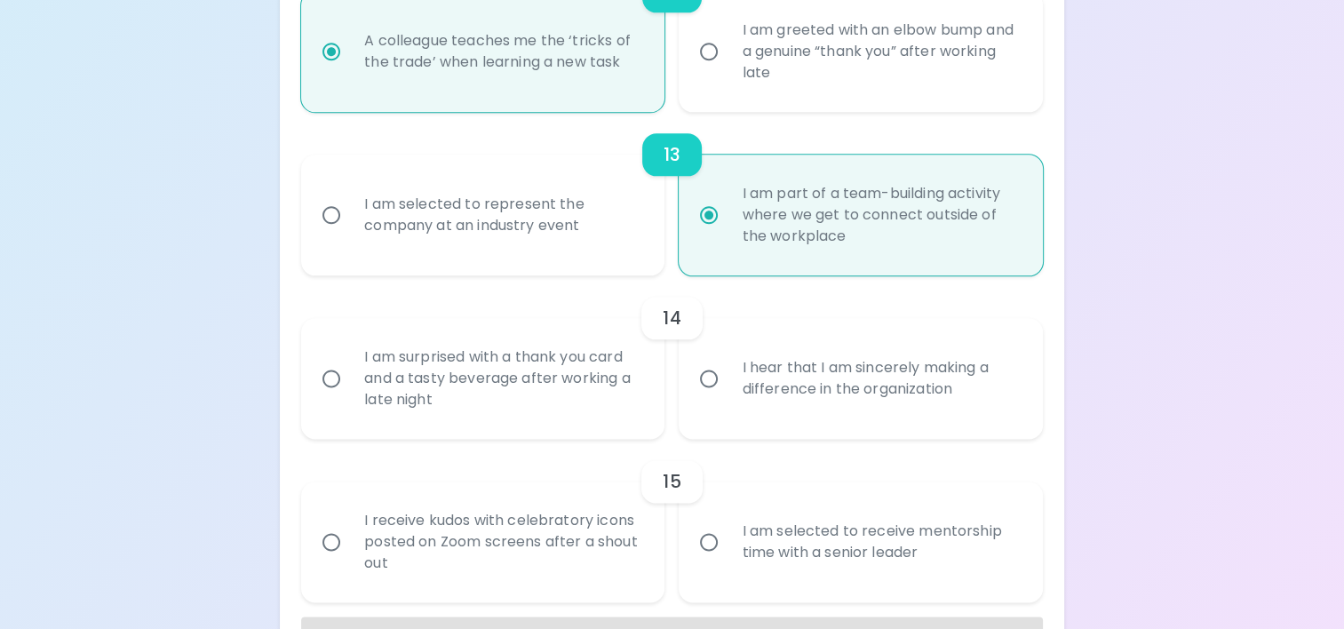
radio input "true"
click at [334, 377] on input "I am surprised with a thank you card and a tasty beverage after working a late …" at bounding box center [331, 378] width 37 height 37
radio input "false"
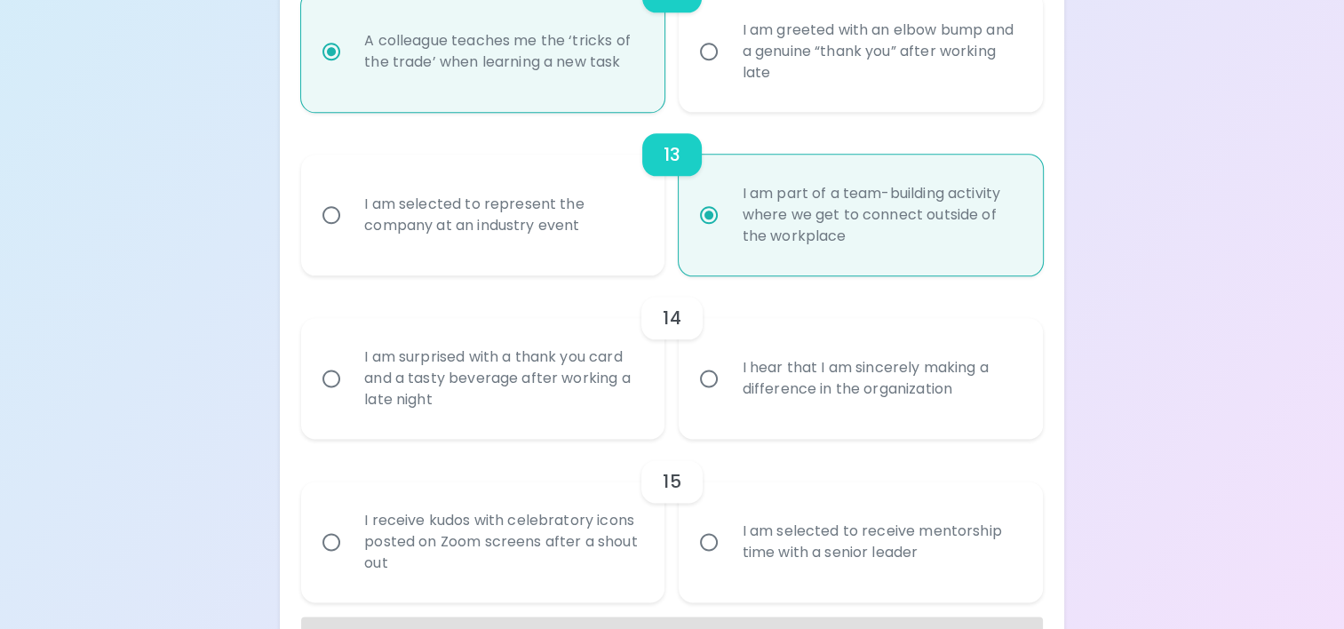
radio input "false"
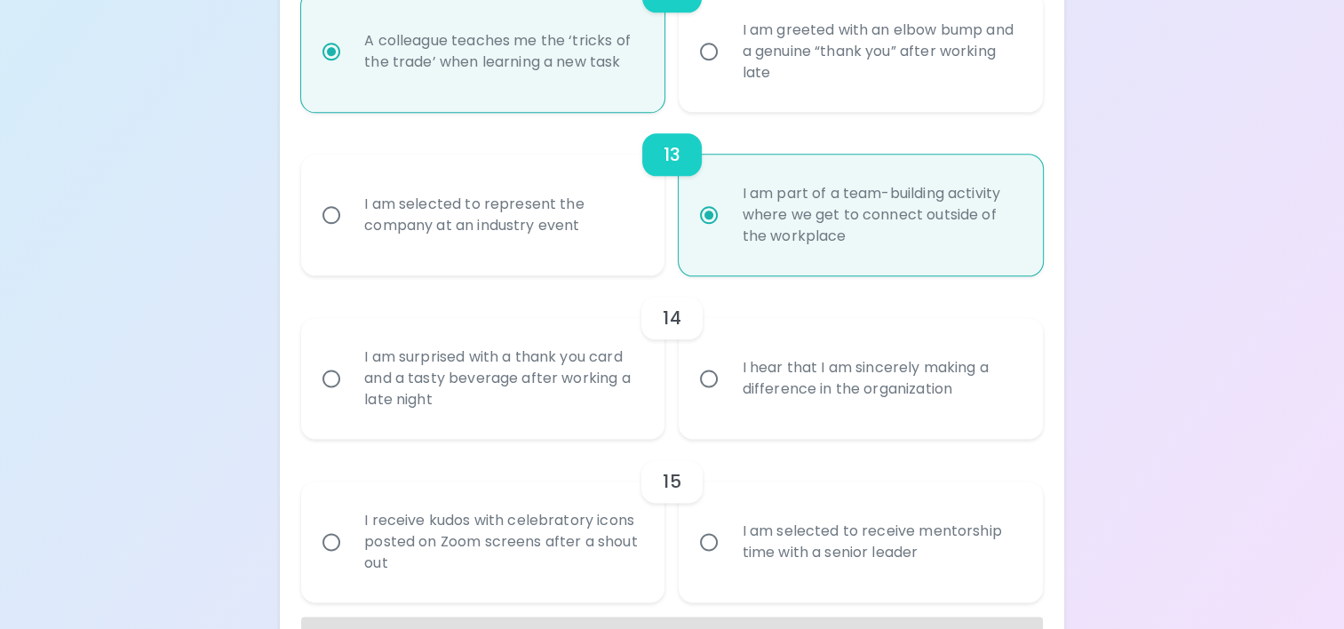
radio input "false"
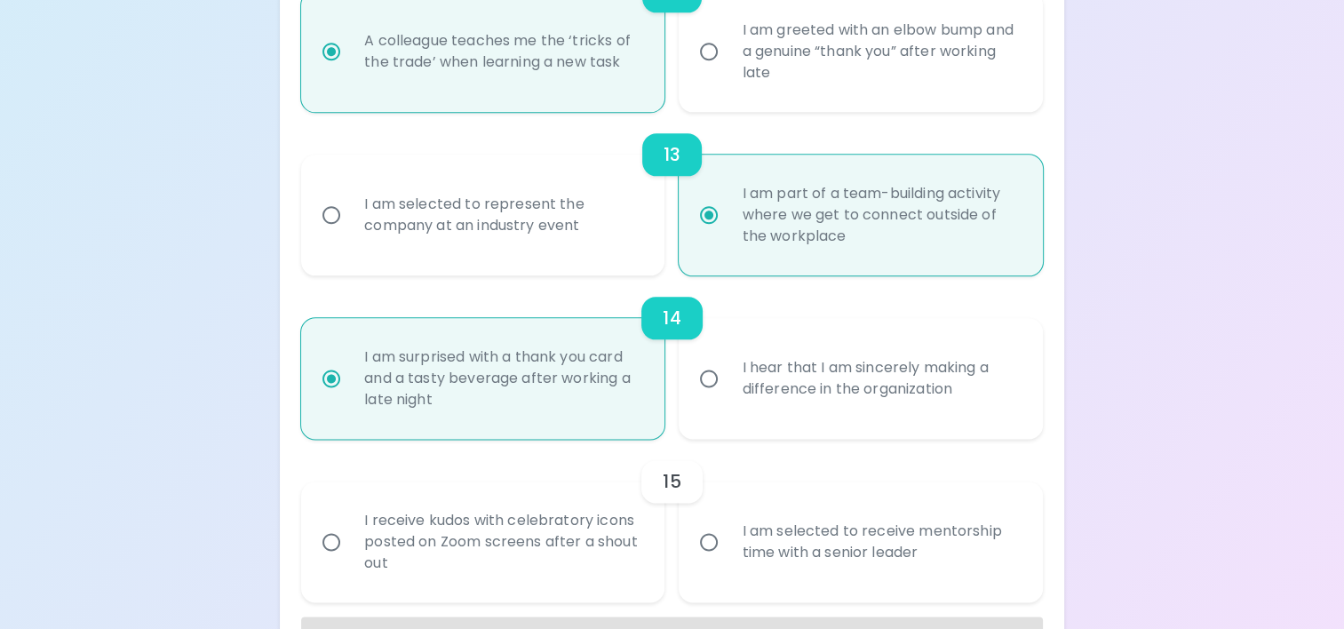
scroll to position [2228, 0]
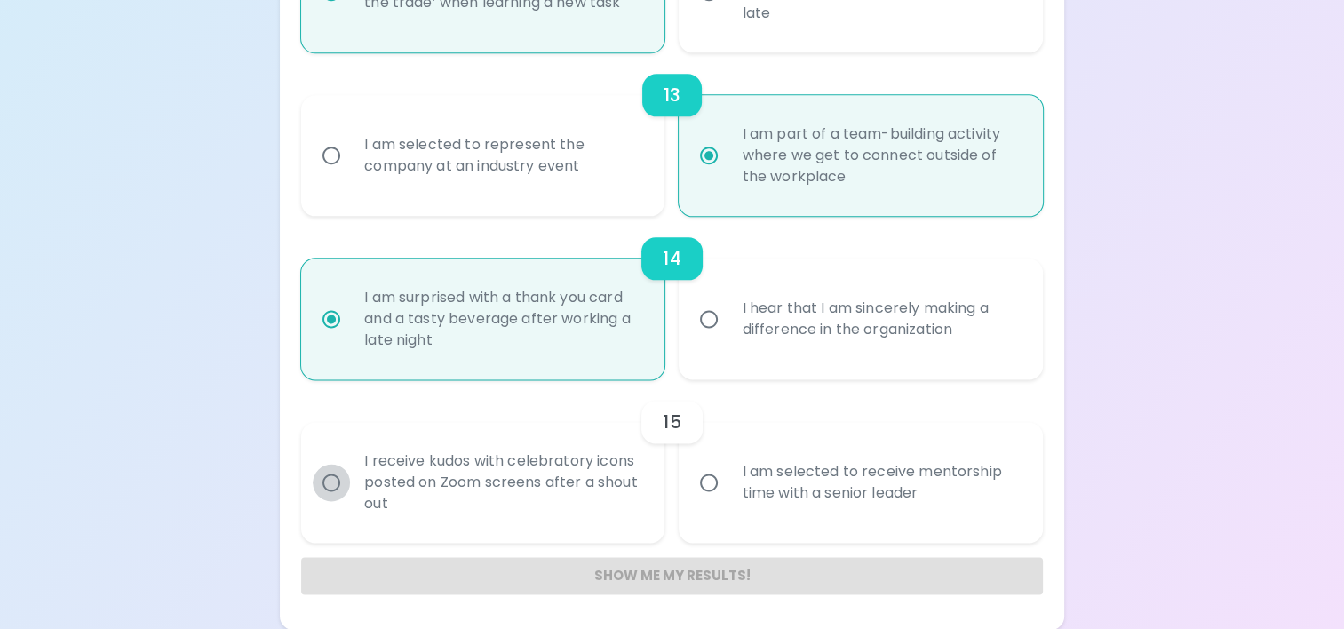
radio input "true"
click at [333, 480] on input "I receive kudos with celebratory icons posted on Zoom screens after a shout out" at bounding box center [331, 482] width 37 height 37
radio input "false"
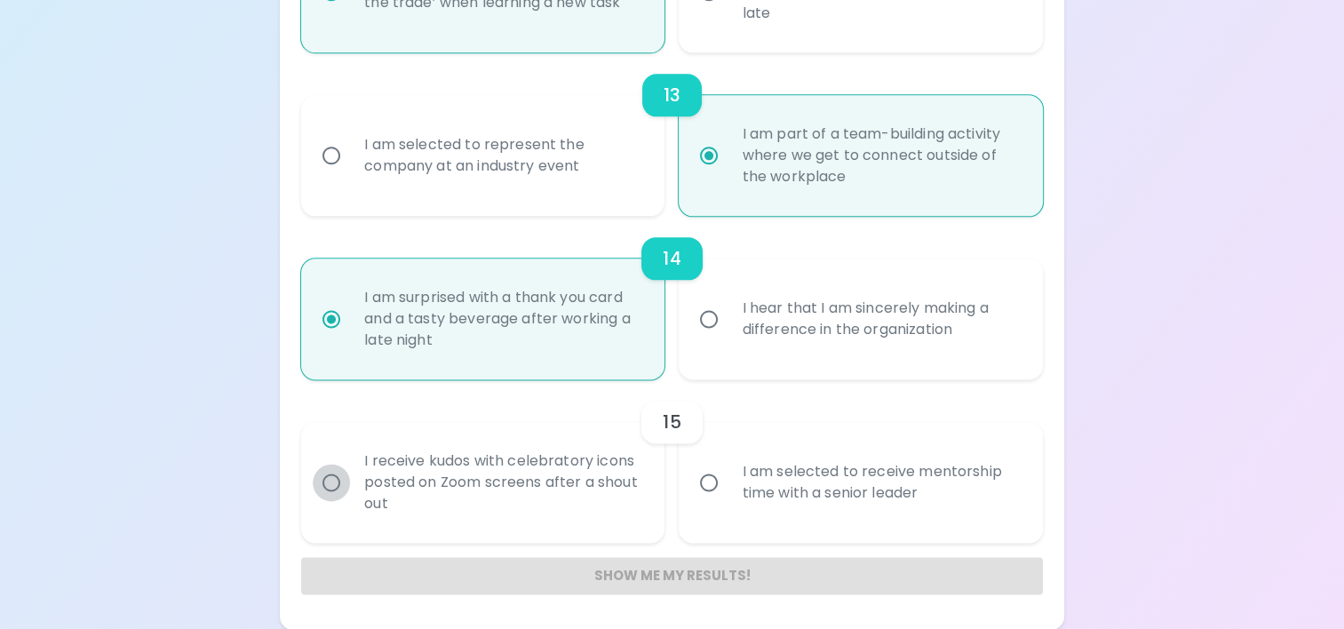
radio input "false"
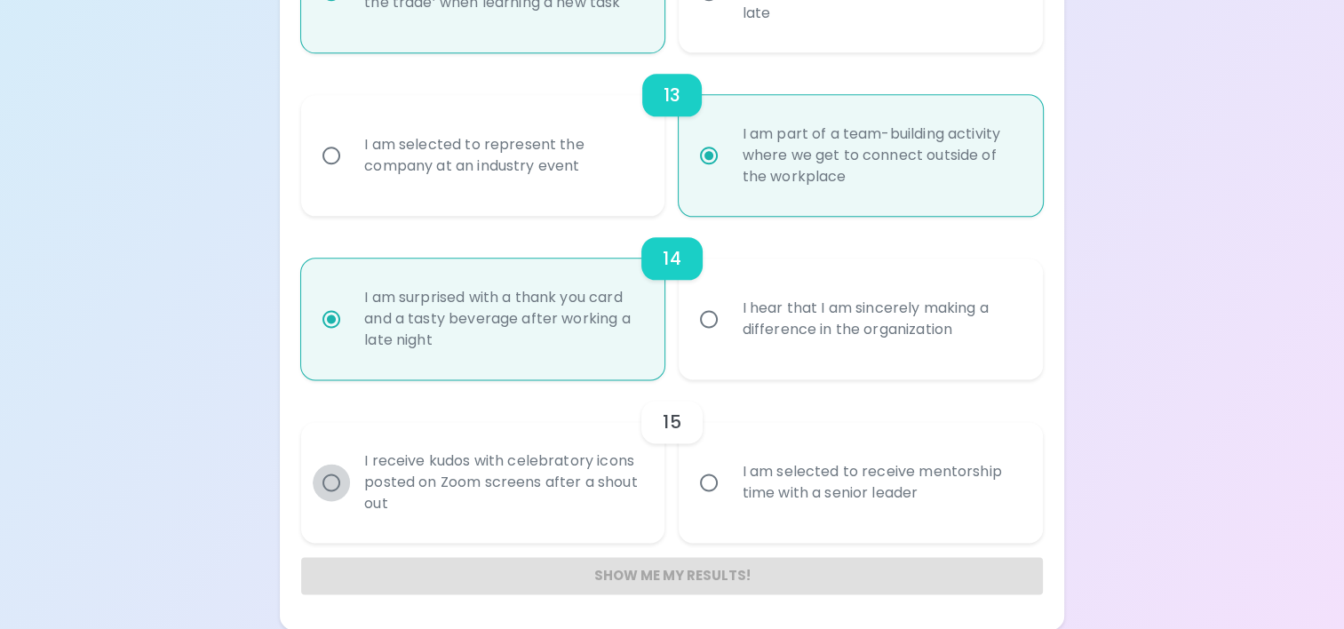
radio input "false"
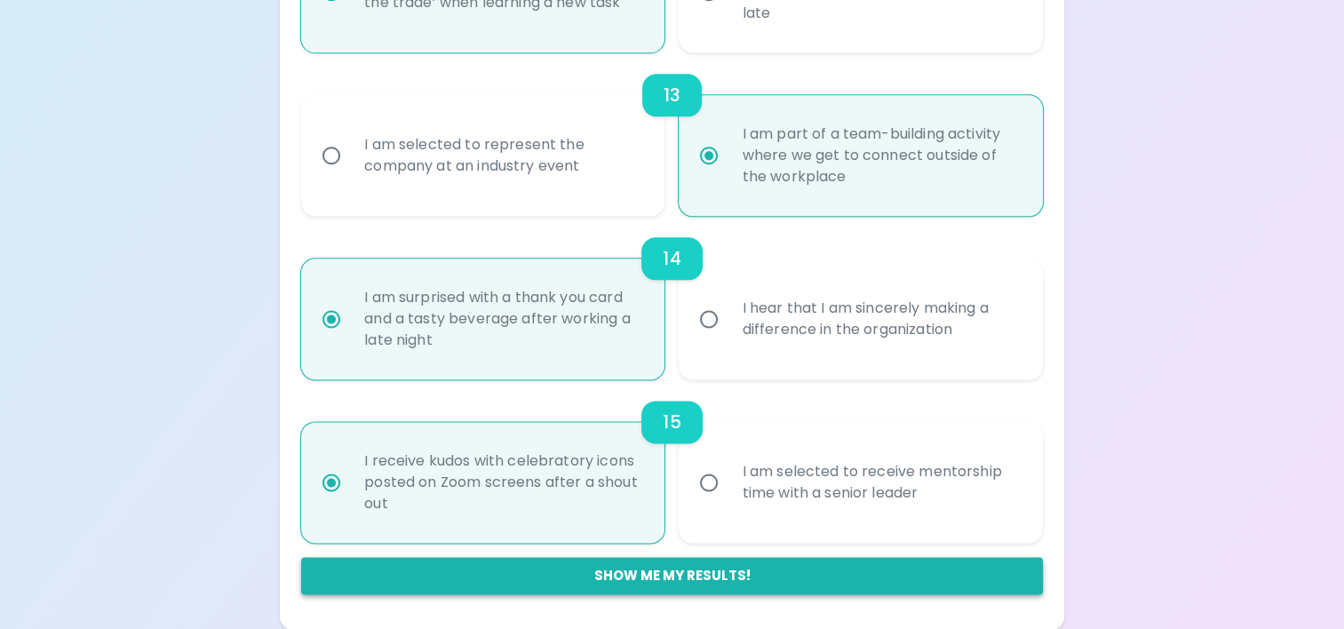
radio input "true"
click at [693, 577] on button "Show me my results!" at bounding box center [672, 575] width 742 height 37
radio input "false"
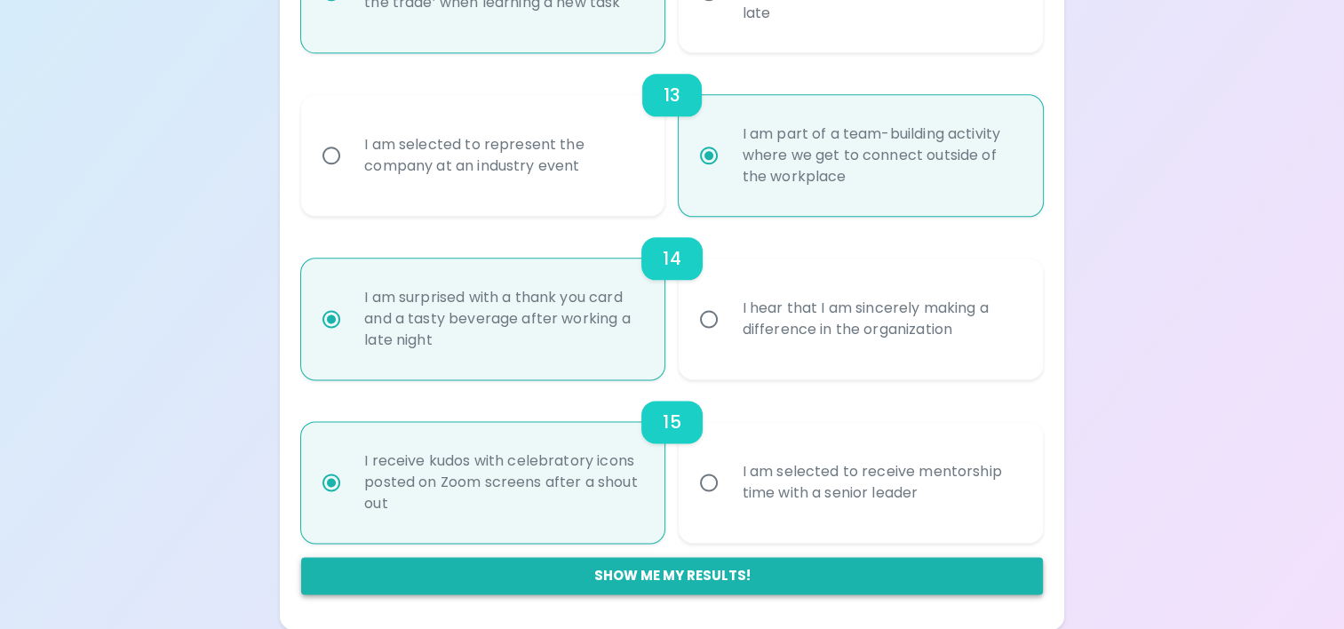
radio input "false"
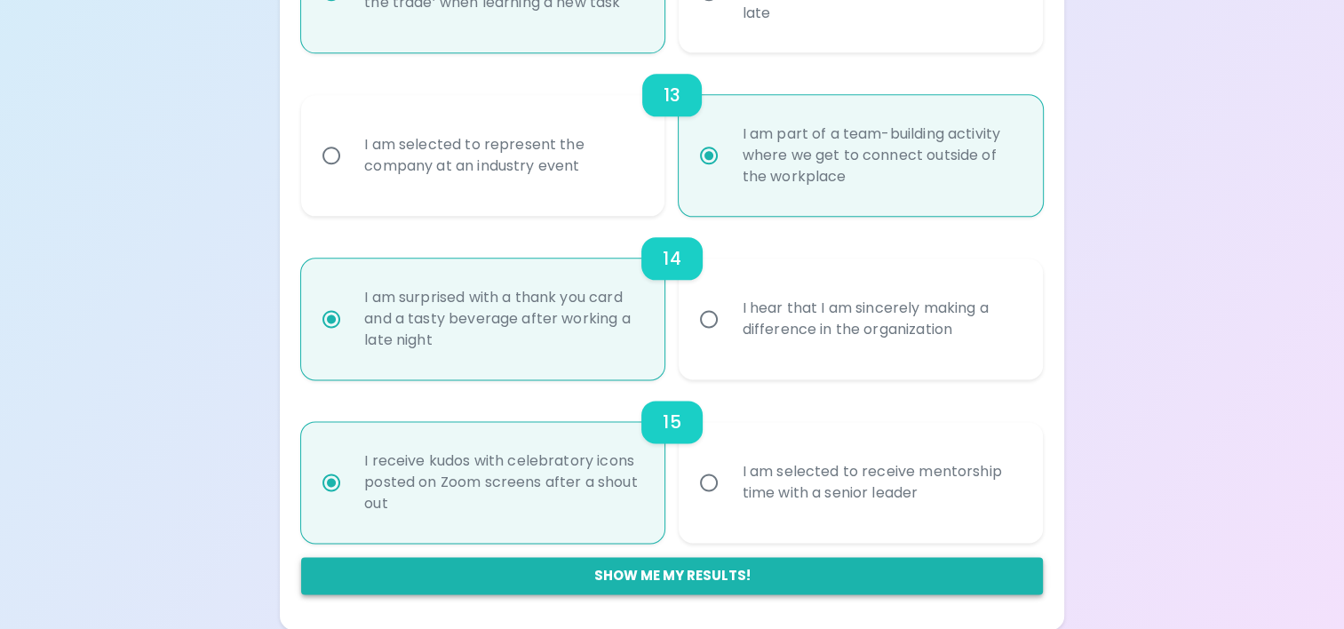
radio input "false"
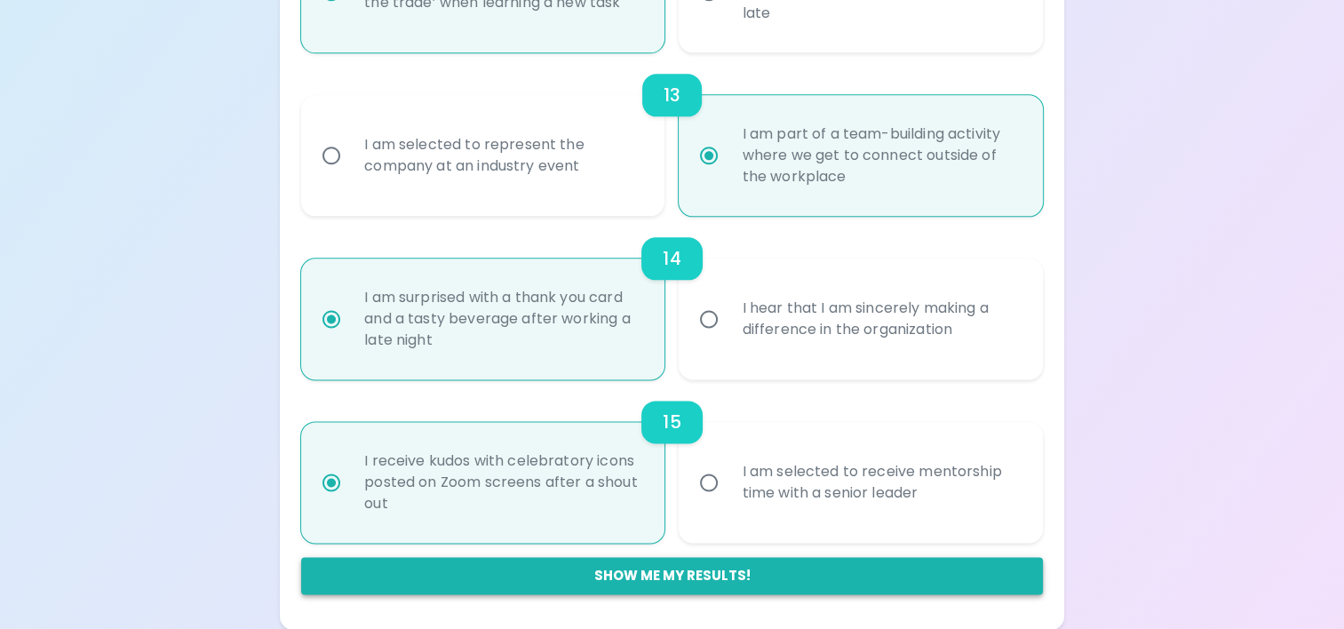
radio input "false"
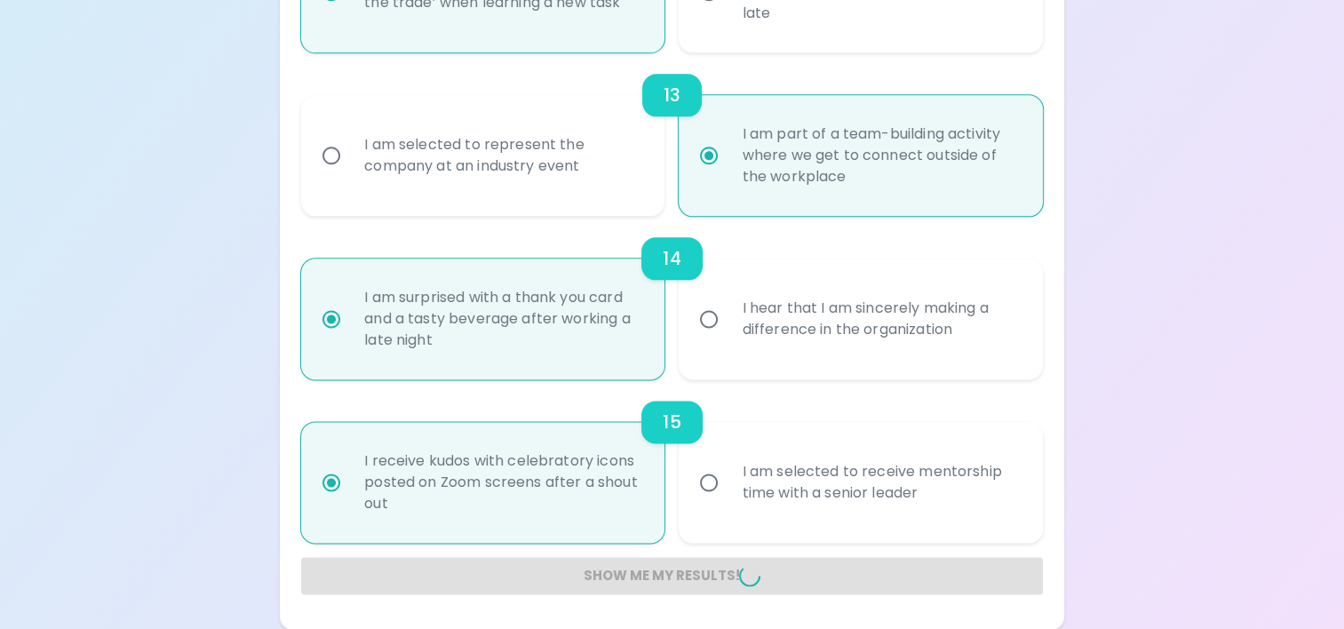
radio input "false"
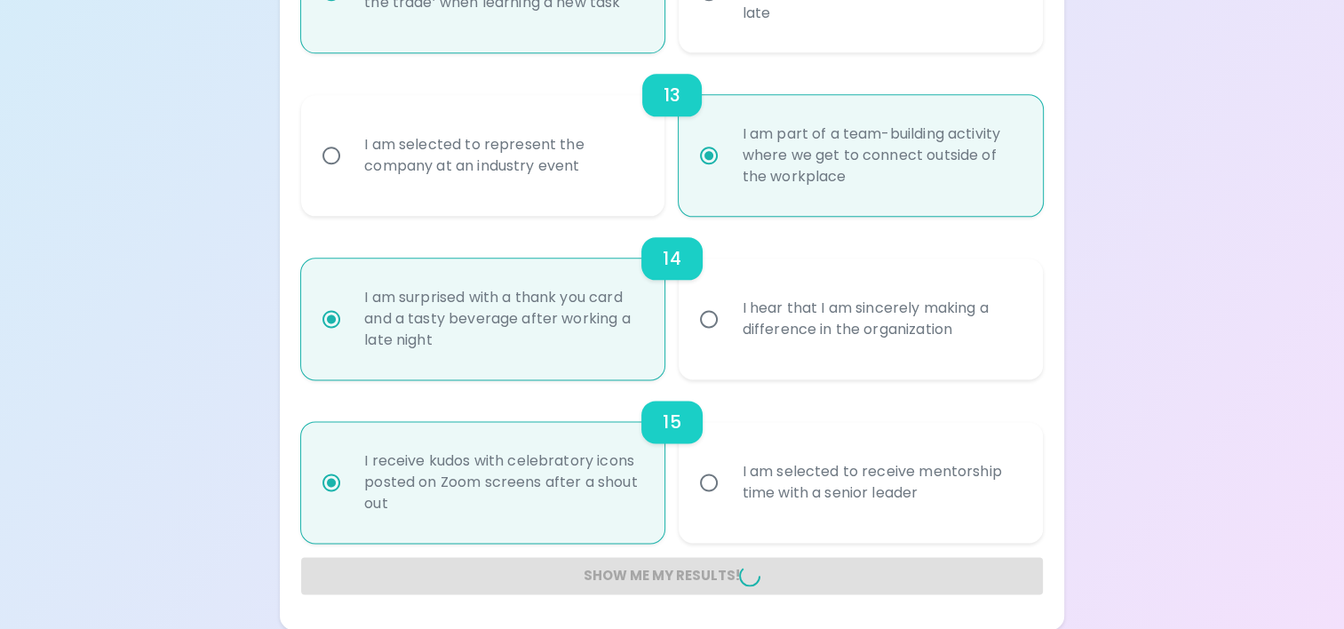
radio input "false"
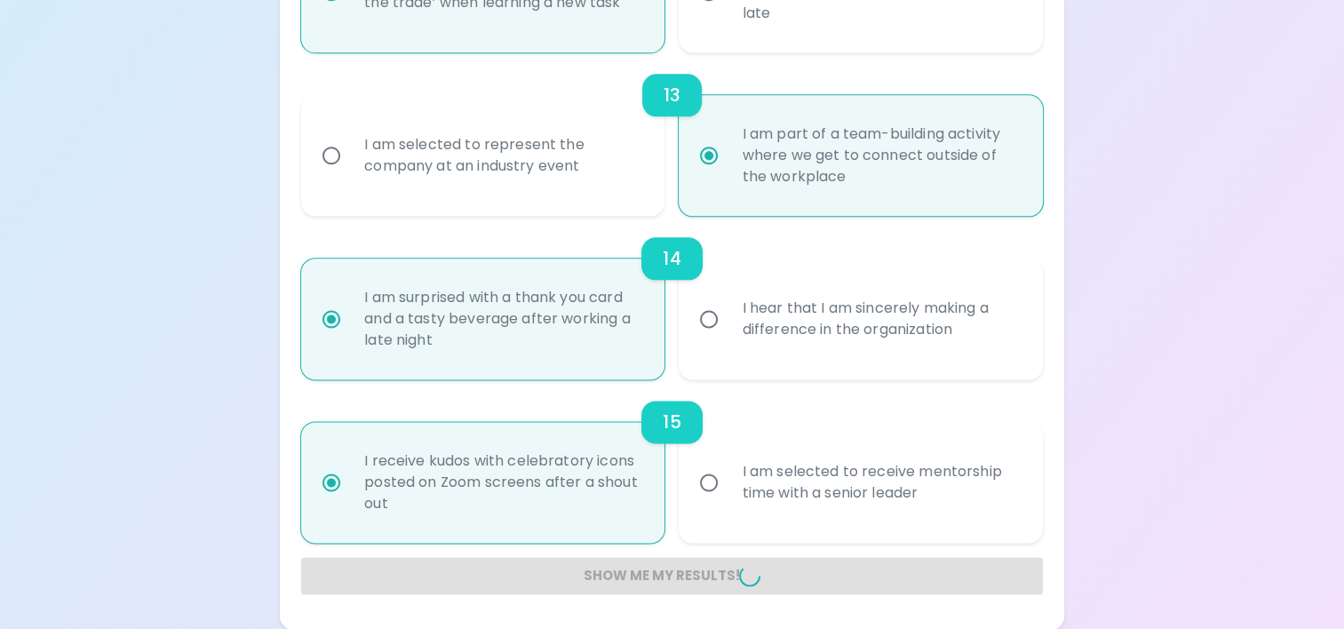
radio input "false"
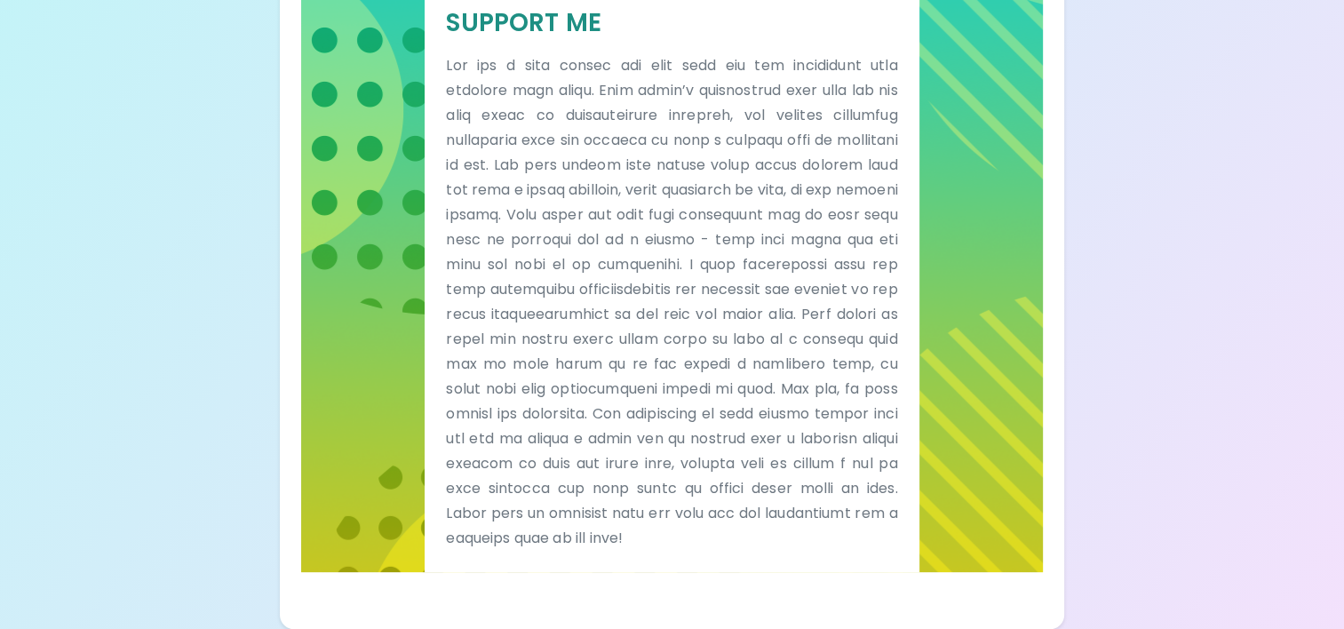
scroll to position [490, 0]
